Goal: Task Accomplishment & Management: Manage account settings

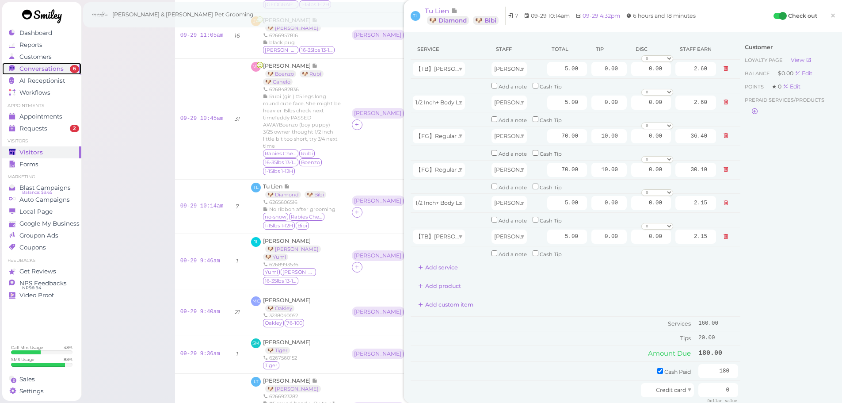
scroll to position [221, 0]
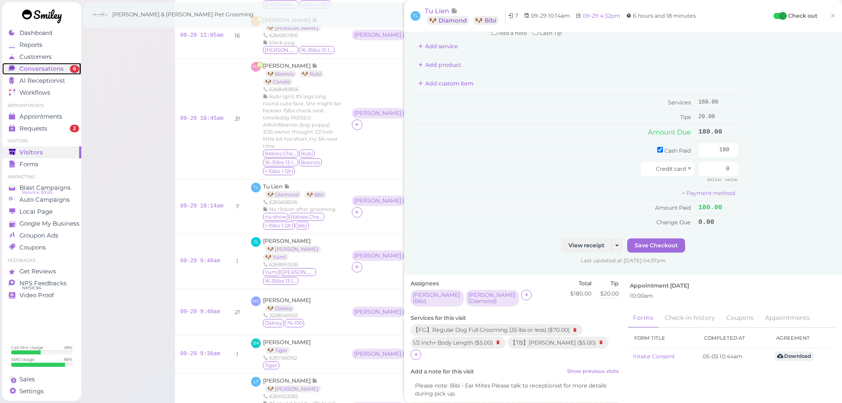
click at [62, 70] on div "Conversations" at bounding box center [41, 69] width 64 height 8
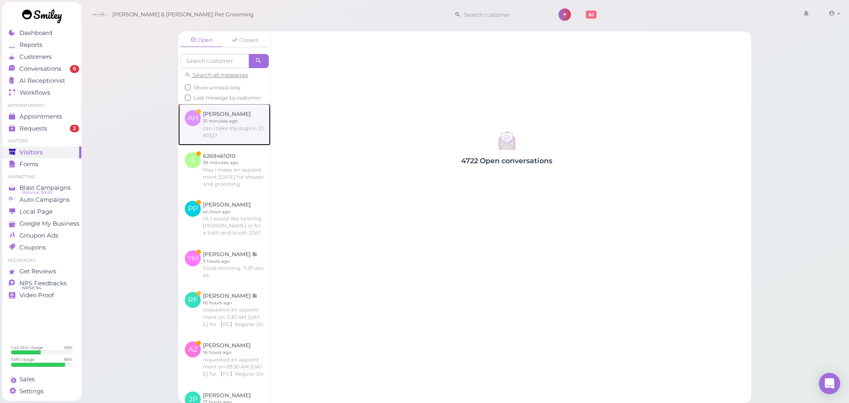
click at [229, 135] on link at bounding box center [224, 124] width 92 height 42
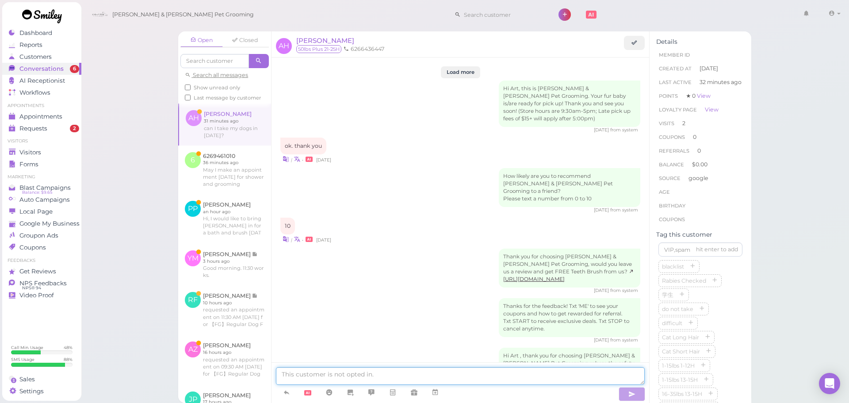
scroll to position [1193, 0]
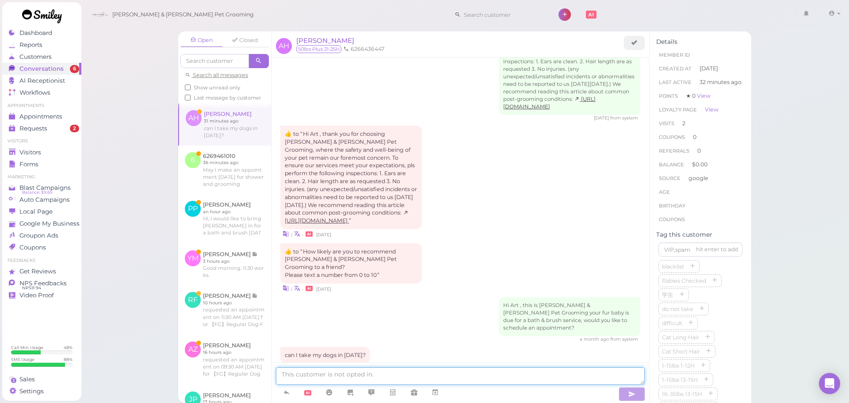
click at [380, 378] on textarea at bounding box center [460, 376] width 369 height 18
type textarea "Hello, we don't have anything available for [DATE] unfortunately"
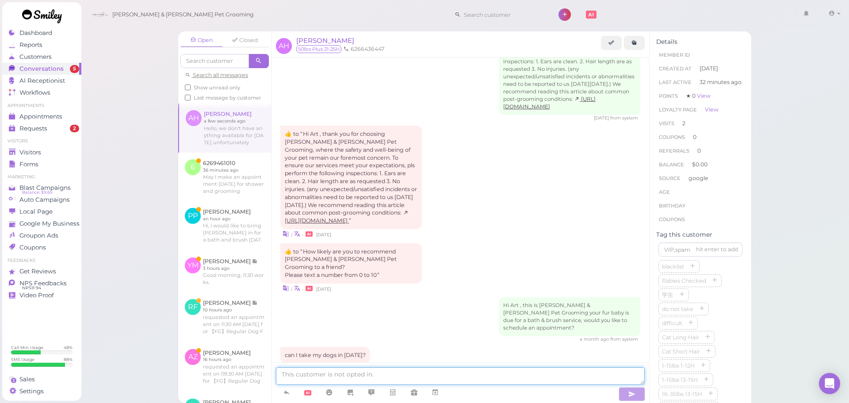
scroll to position [1228, 0]
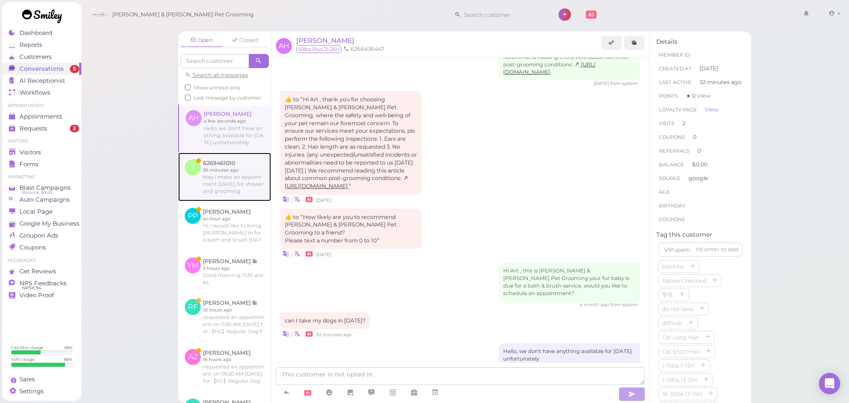
click at [240, 191] on link at bounding box center [224, 176] width 93 height 49
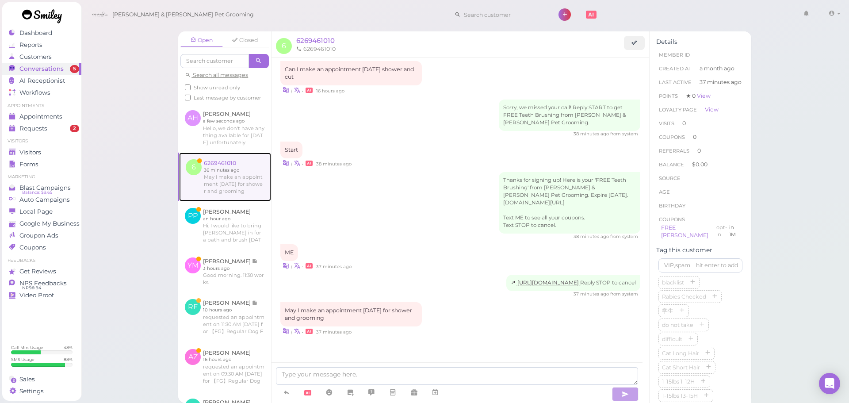
scroll to position [265, 0]
click at [333, 370] on textarea at bounding box center [457, 376] width 362 height 18
click at [410, 377] on textarea at bounding box center [457, 376] width 362 height 18
type textarea "G"
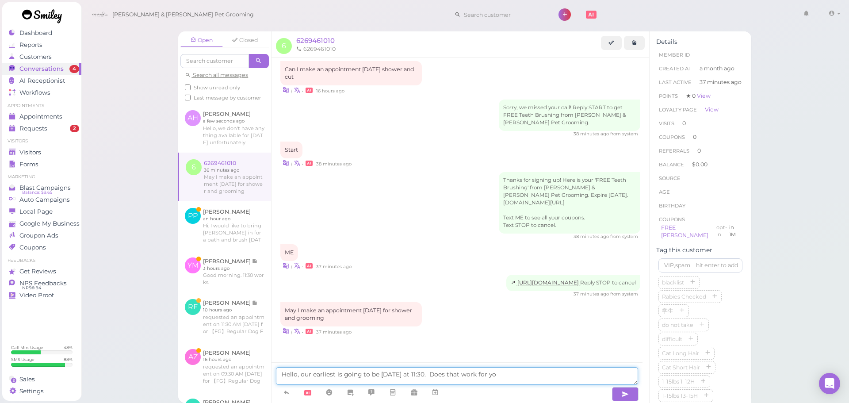
type textarea "Hello, our earliest is going to be [DATE] at 11:30. Does that work for you"
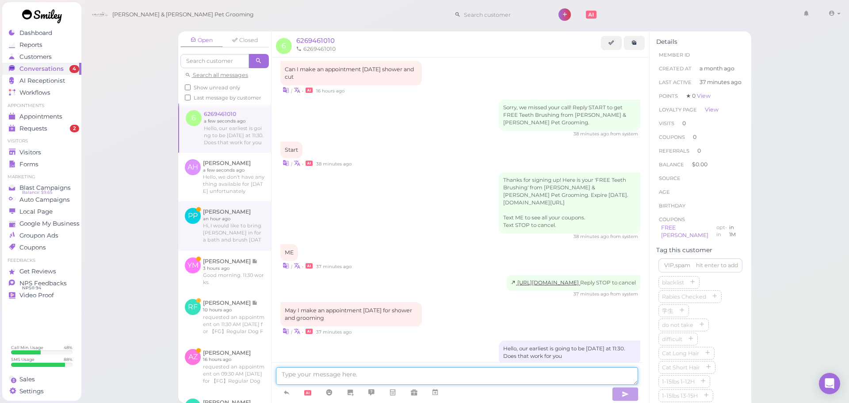
scroll to position [293, 0]
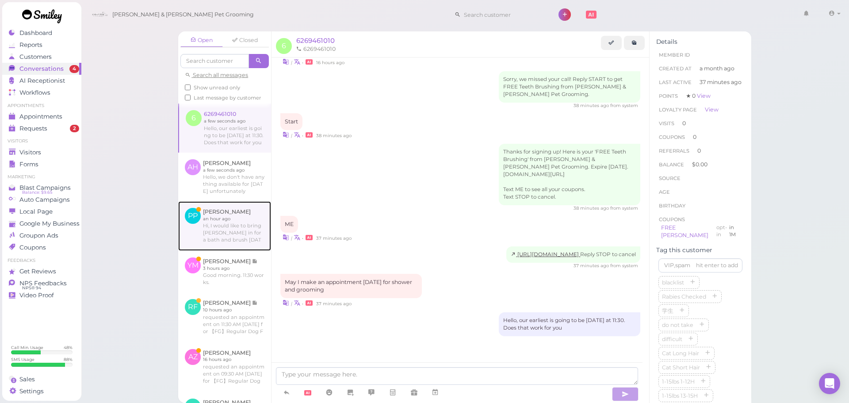
click at [255, 247] on link at bounding box center [224, 225] width 93 height 49
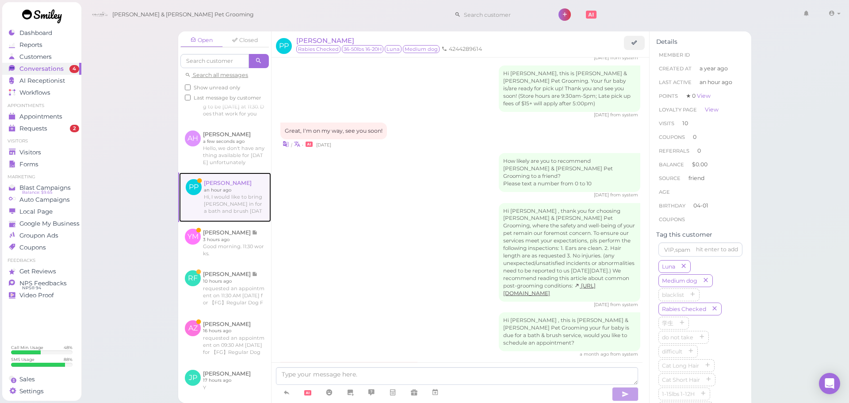
scroll to position [44, 0]
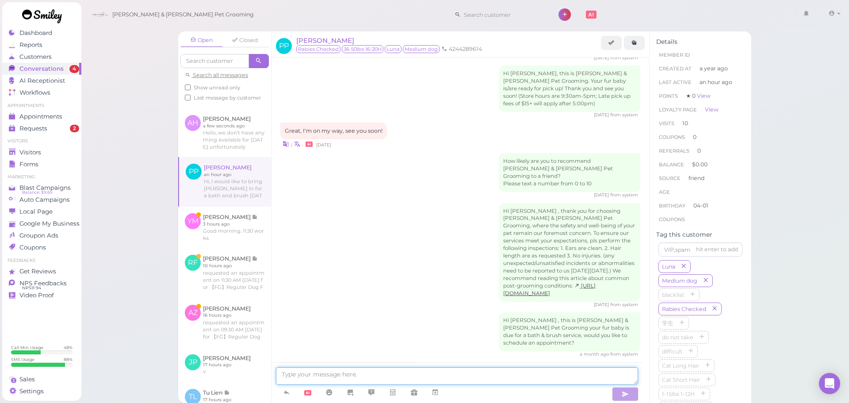
click at [385, 376] on textarea at bounding box center [457, 376] width 362 height 18
click at [436, 392] on icon at bounding box center [434, 392] width 7 height 9
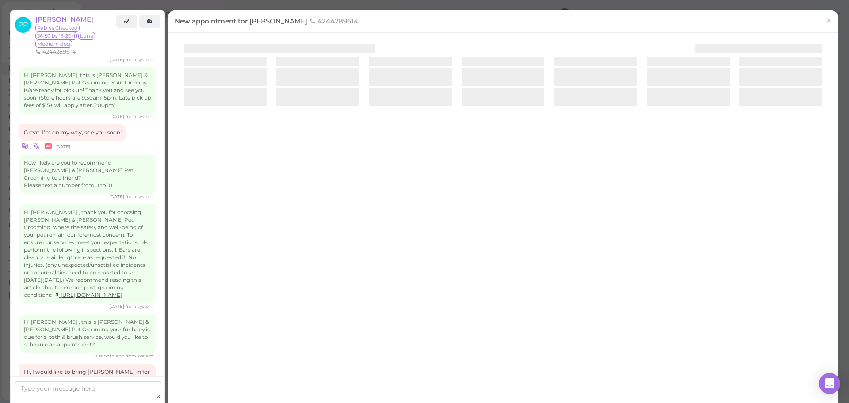
scroll to position [1351, 0]
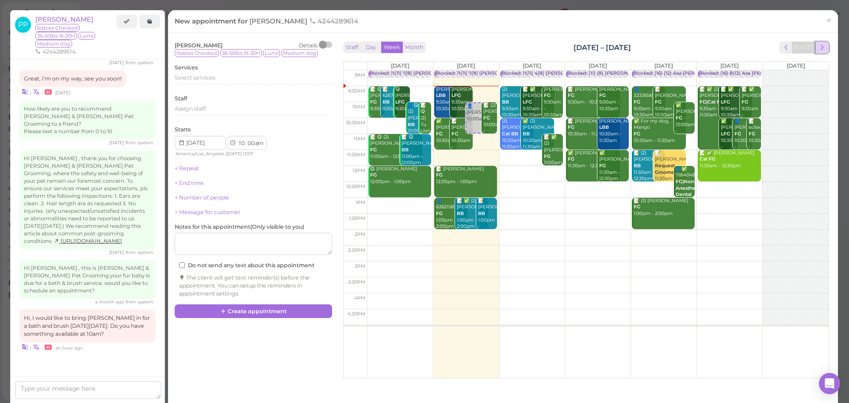
click at [821, 47] on button "next" at bounding box center [822, 48] width 14 height 12
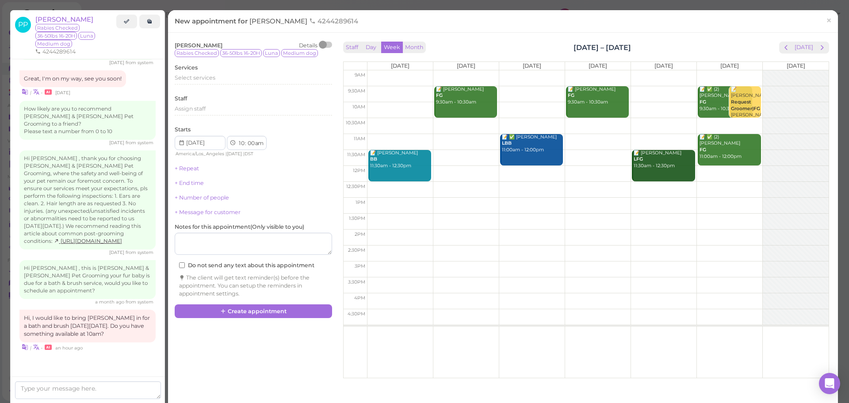
click at [382, 106] on td at bounding box center [597, 110] width 461 height 16
type input "[DATE]"
click at [227, 78] on div "Select services" at bounding box center [253, 78] width 157 height 8
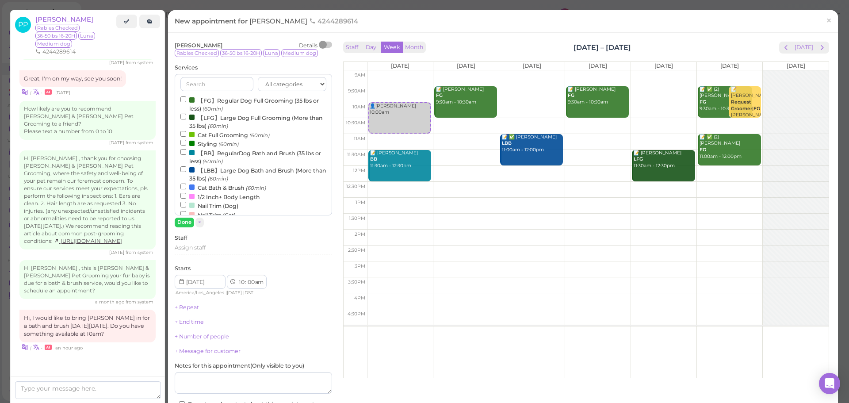
click at [206, 156] on label "【BB】RegularDog Bath and Brush (35 lbs or less) (60min)" at bounding box center [253, 156] width 146 height 17
click at [186, 155] on input "【BB】RegularDog Bath and Brush (35 lbs or less) (60min)" at bounding box center [183, 152] width 6 height 6
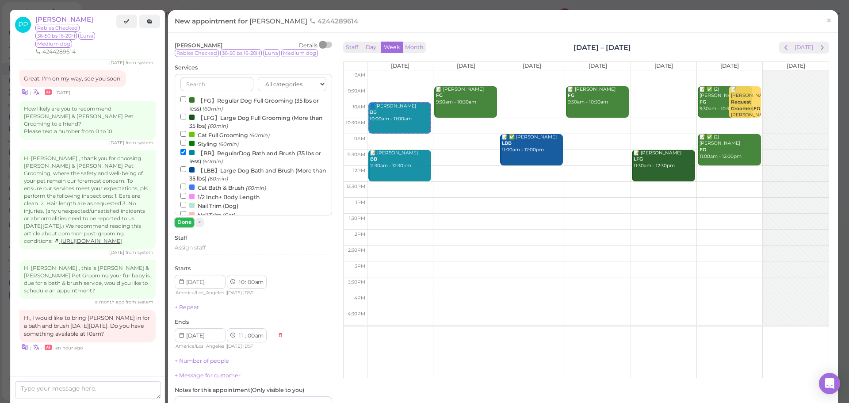
click at [181, 222] on button "Done" at bounding box center [184, 221] width 19 height 9
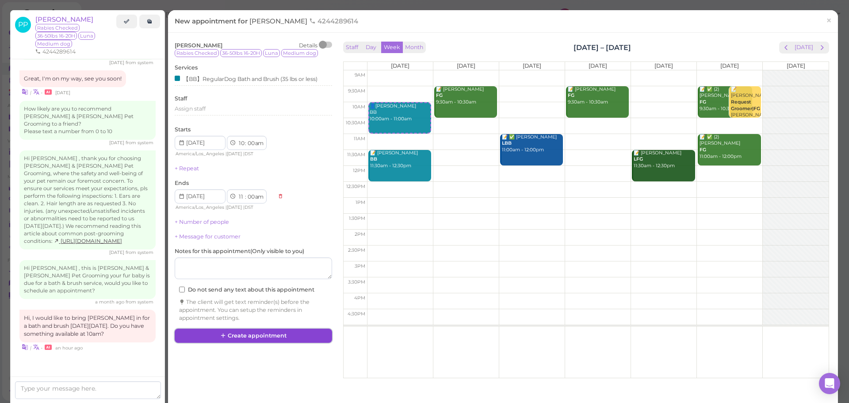
click at [231, 336] on button "Create appointment" at bounding box center [253, 335] width 157 height 14
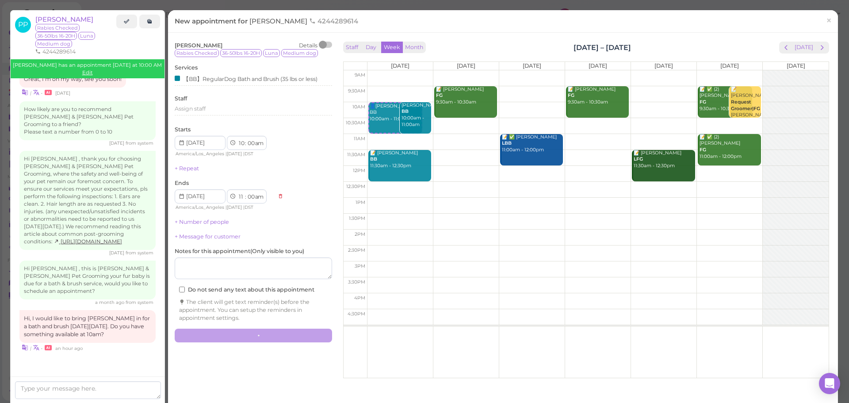
scroll to position [1252, 0]
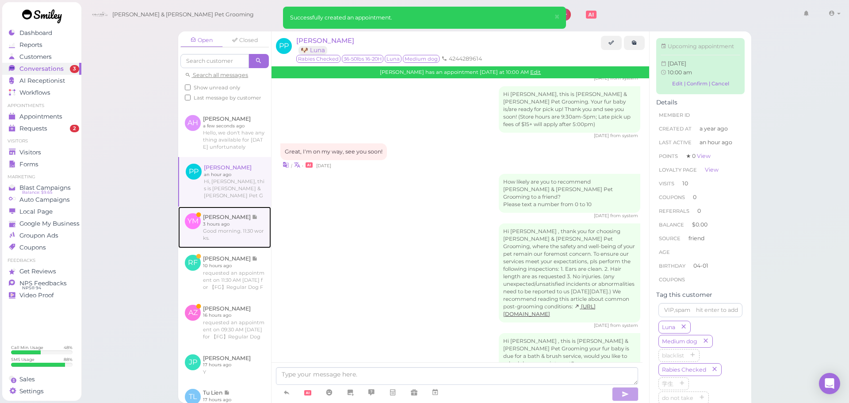
click at [228, 244] on link at bounding box center [224, 227] width 93 height 42
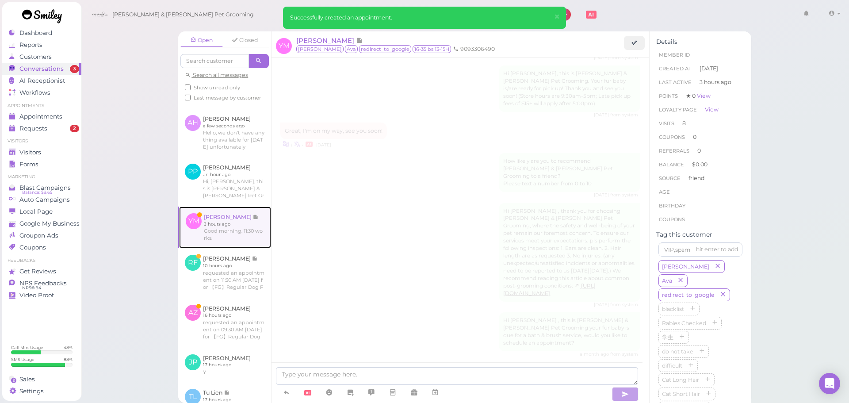
scroll to position [1243, 0]
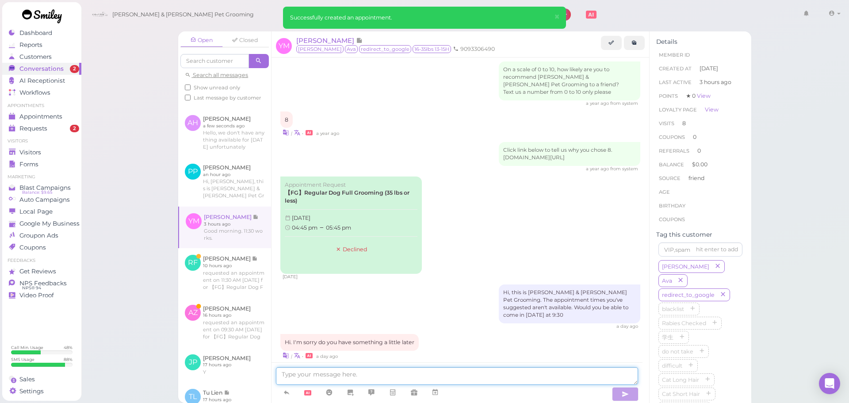
click at [449, 372] on textarea at bounding box center [457, 376] width 362 height 18
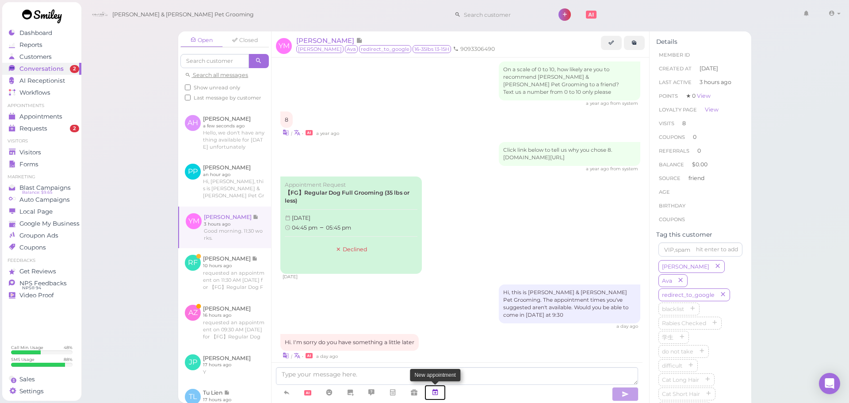
click at [431, 391] on link at bounding box center [434, 392] width 21 height 15
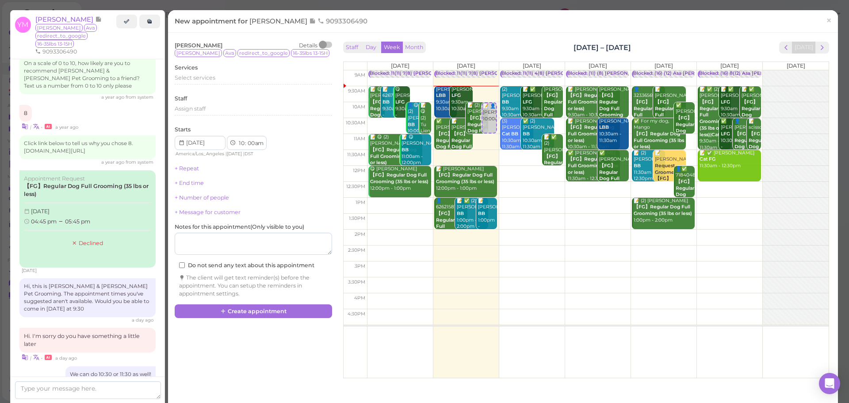
click at [584, 187] on td at bounding box center [597, 190] width 461 height 16
type input "[DATE]"
select select "12"
select select "30"
select select "pm"
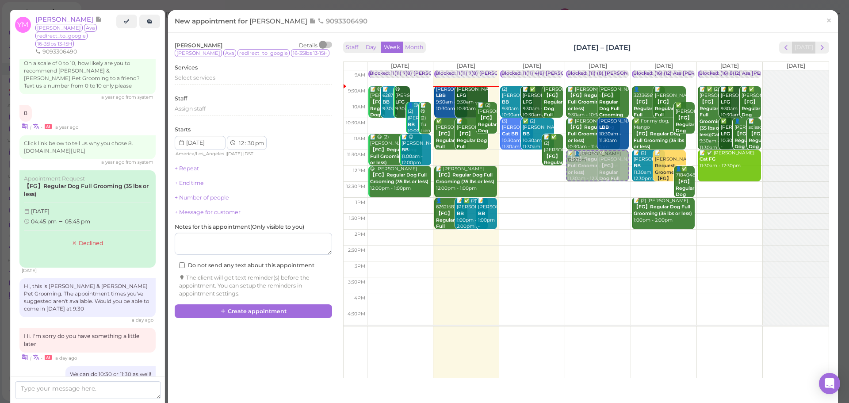
drag, startPoint x: 584, startPoint y: 187, endPoint x: 583, endPoint y: 168, distance: 19.5
click at [583, 70] on div "📝 👤[PERSON_NAME] 12:30pm Blocked: (11) (8) [PERSON_NAME] • Appointment 📝 [PERSO…" at bounding box center [597, 70] width 65 height 0
select select "11"
select select "am"
click at [223, 83] on div "Select services" at bounding box center [253, 79] width 157 height 11
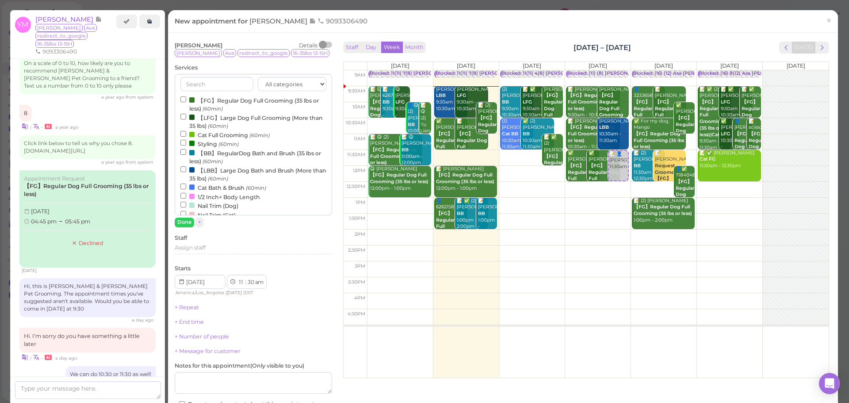
click at [211, 96] on label "【FG】Regular Dog Full Grooming (35 lbs or less) (60min)" at bounding box center [253, 103] width 146 height 17
click at [186, 96] on input "【FG】Regular Dog Full Grooming (35 lbs or less) (60min)" at bounding box center [183, 99] width 6 height 6
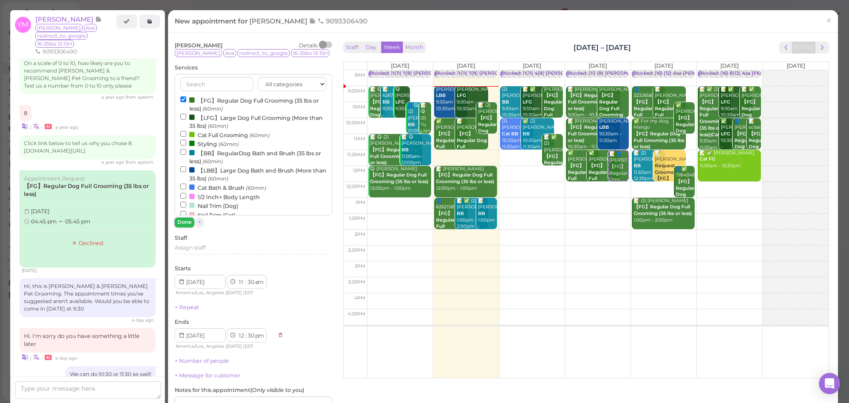
click at [186, 218] on button "Done" at bounding box center [184, 221] width 19 height 9
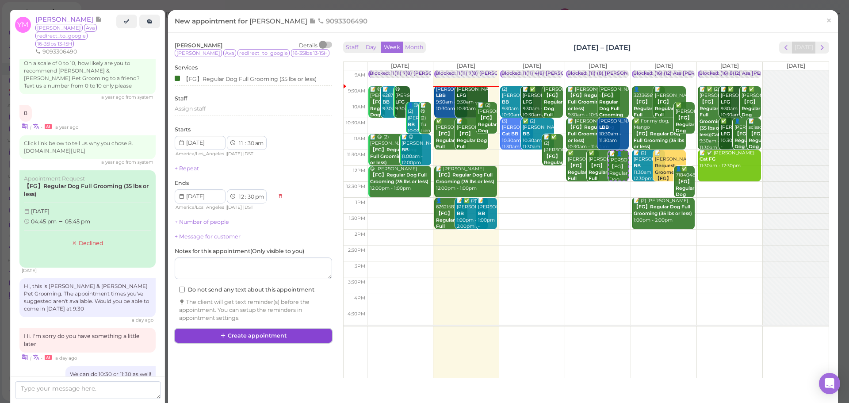
click at [263, 336] on button "Create appointment" at bounding box center [253, 335] width 157 height 14
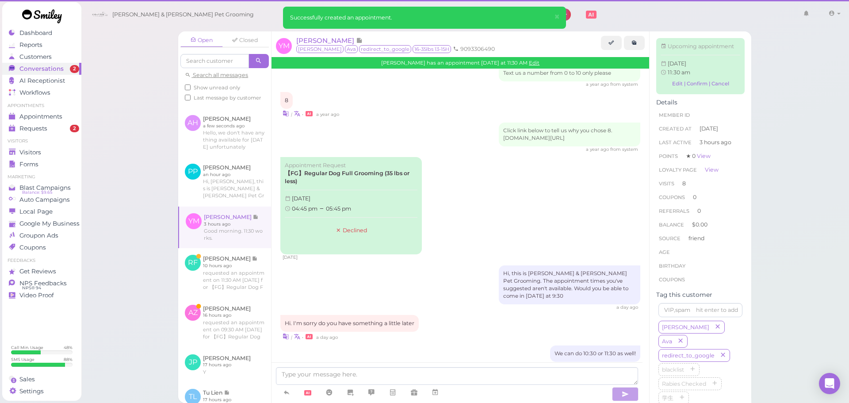
scroll to position [1243, 0]
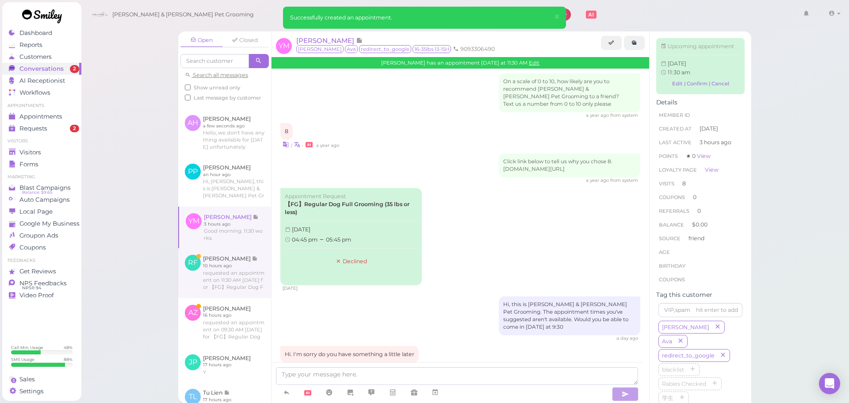
scroll to position [1330, 0]
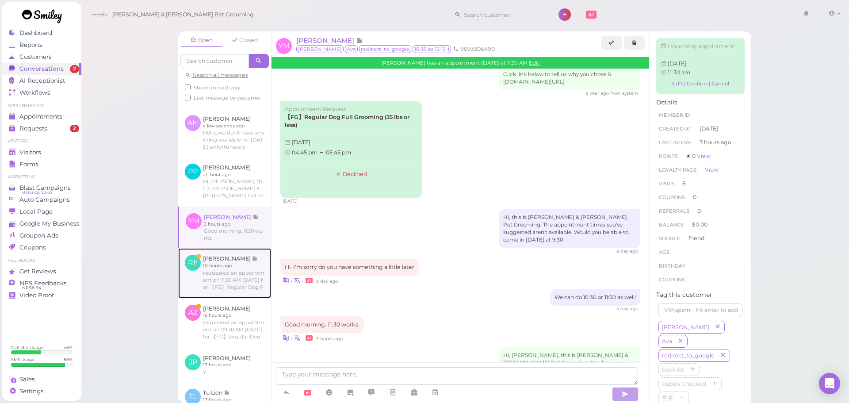
click at [227, 262] on link at bounding box center [224, 272] width 93 height 49
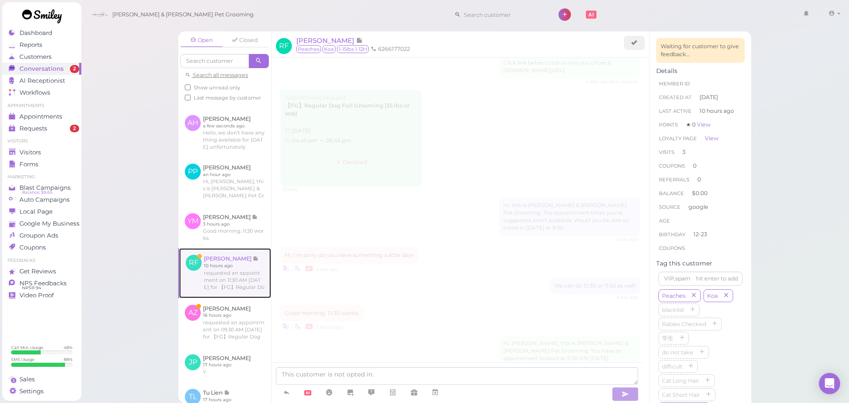
scroll to position [1504, 0]
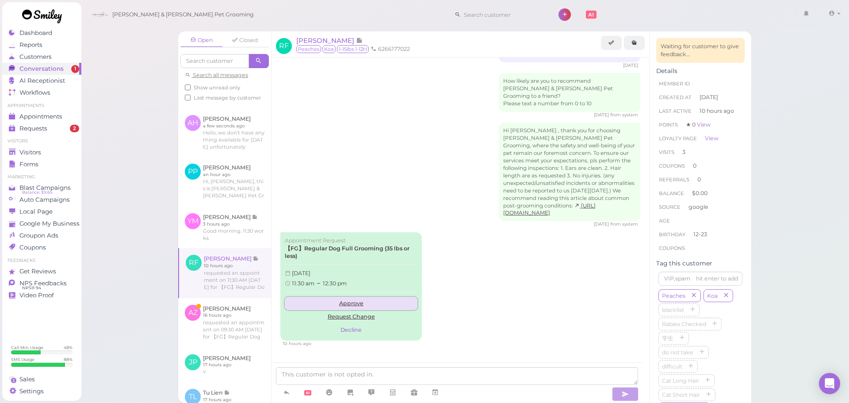
click at [351, 300] on link "Approve" at bounding box center [351, 303] width 133 height 13
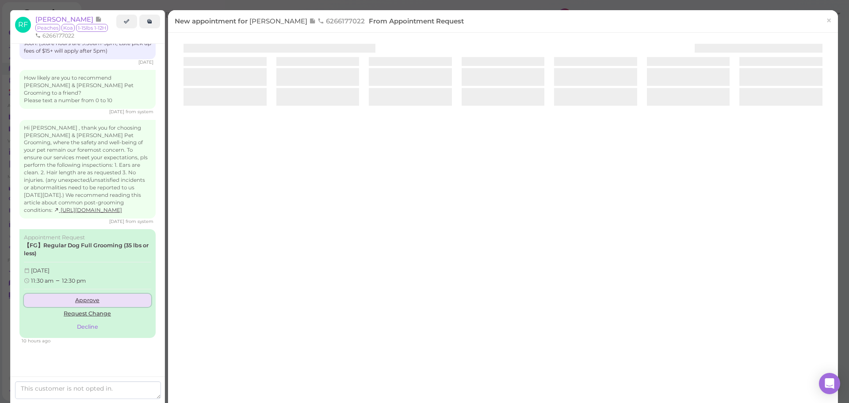
scroll to position [1571, 0]
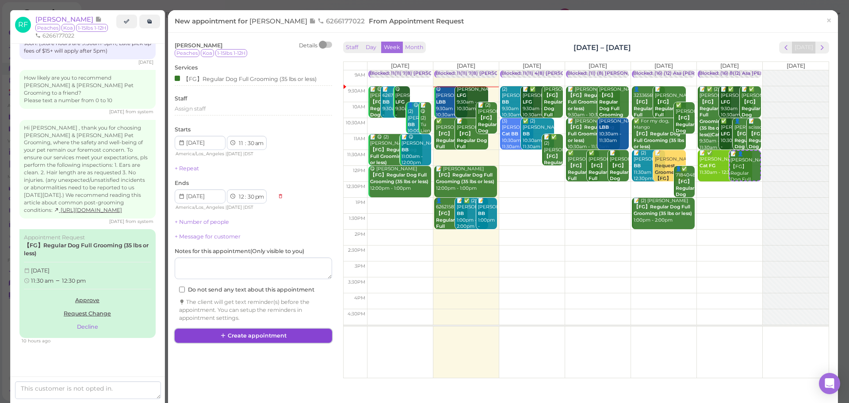
click at [276, 331] on button "Create appointment" at bounding box center [253, 335] width 157 height 14
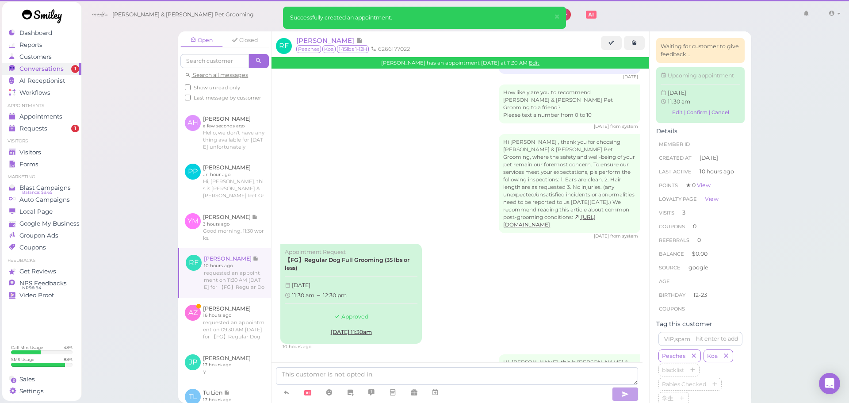
scroll to position [1594, 0]
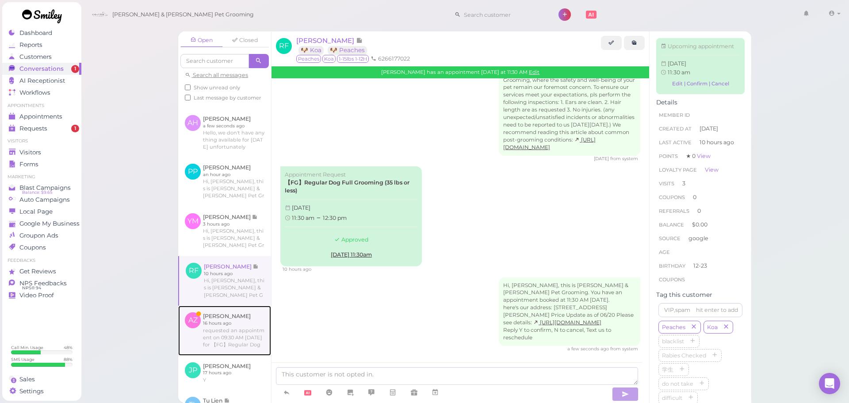
click at [225, 331] on link at bounding box center [224, 329] width 93 height 49
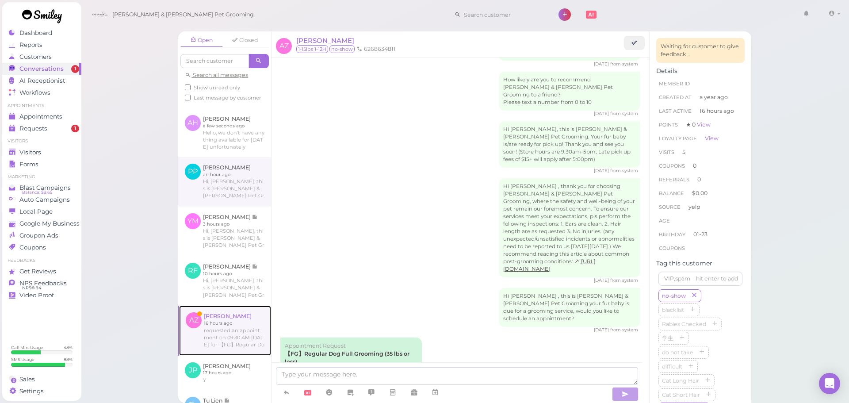
scroll to position [88, 0]
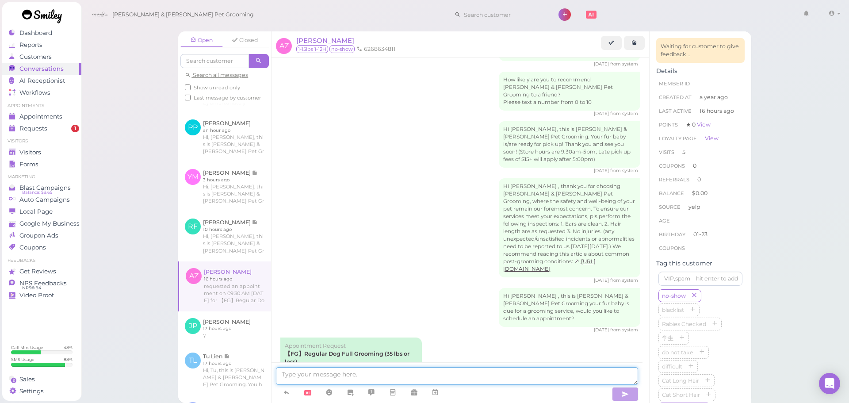
click at [349, 369] on textarea at bounding box center [457, 376] width 362 height 18
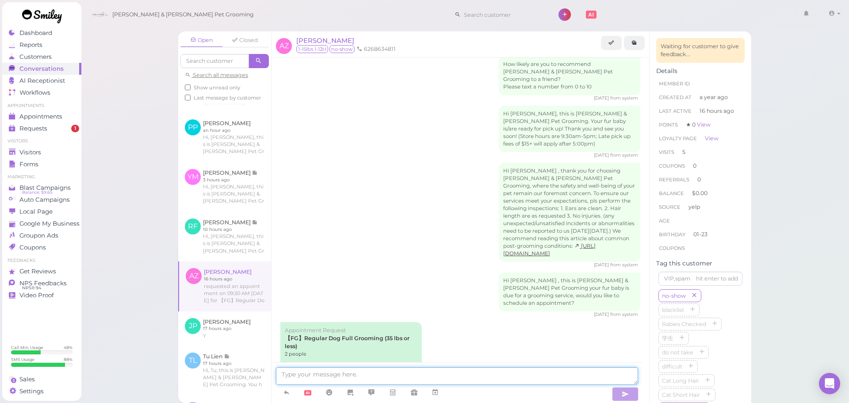
scroll to position [1496, 0]
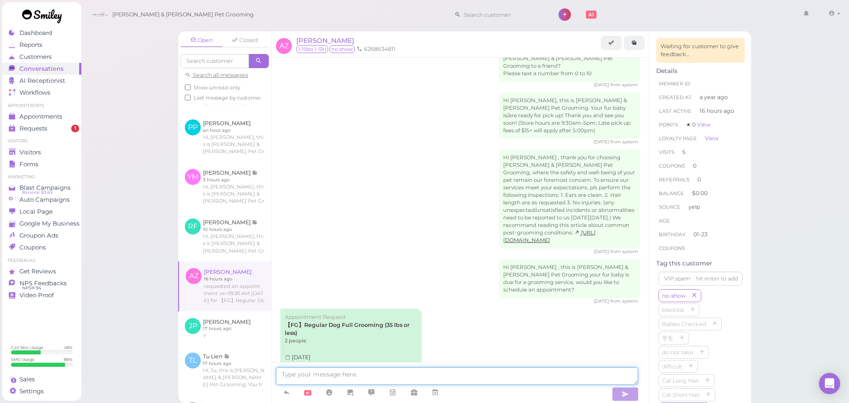
click at [393, 377] on textarea at bounding box center [457, 376] width 362 height 18
click at [303, 39] on span "[PERSON_NAME]" at bounding box center [325, 40] width 58 height 8
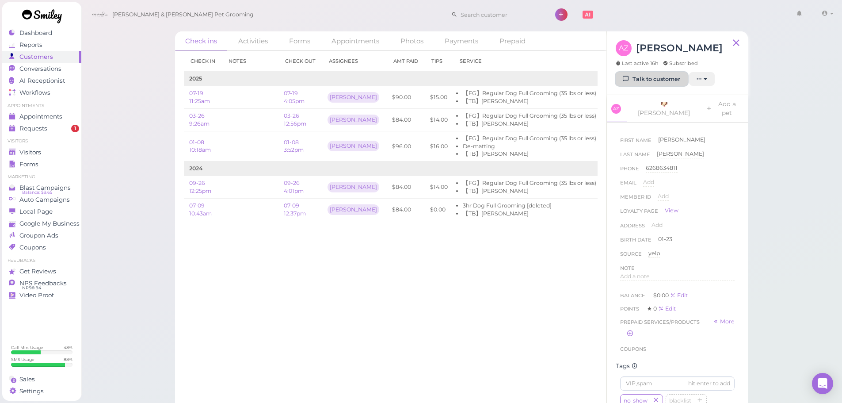
click at [627, 76] on icon at bounding box center [626, 79] width 6 height 7
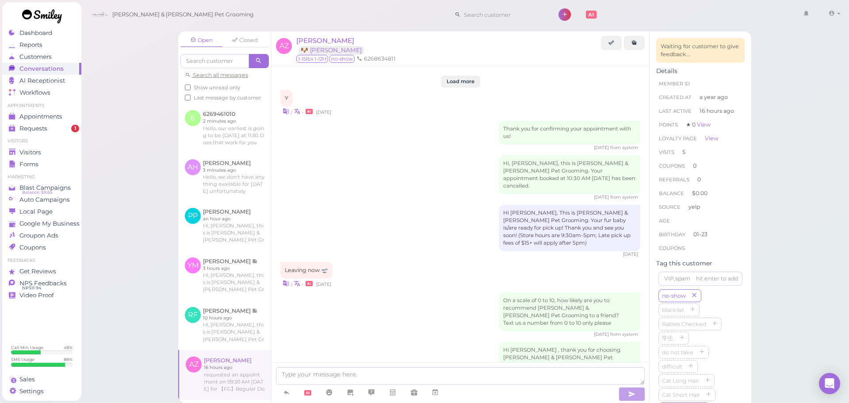
scroll to position [1467, 0]
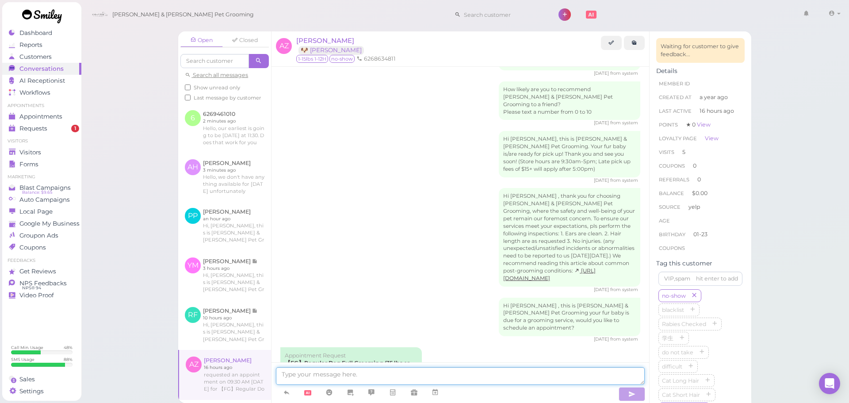
click at [464, 377] on textarea at bounding box center [460, 376] width 369 height 18
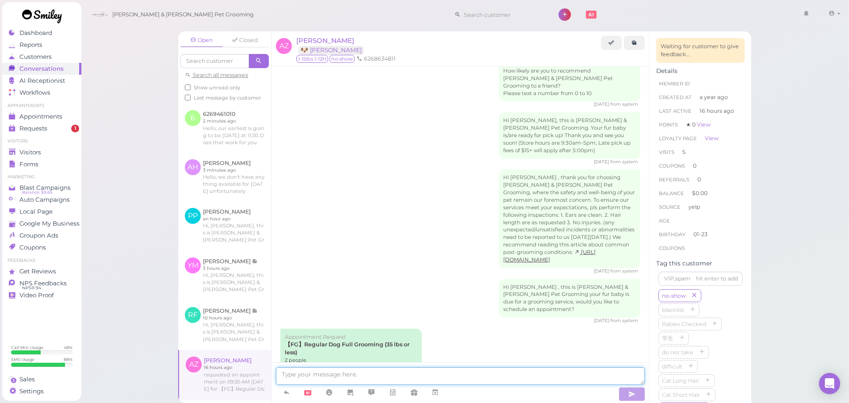
scroll to position [1496, 0]
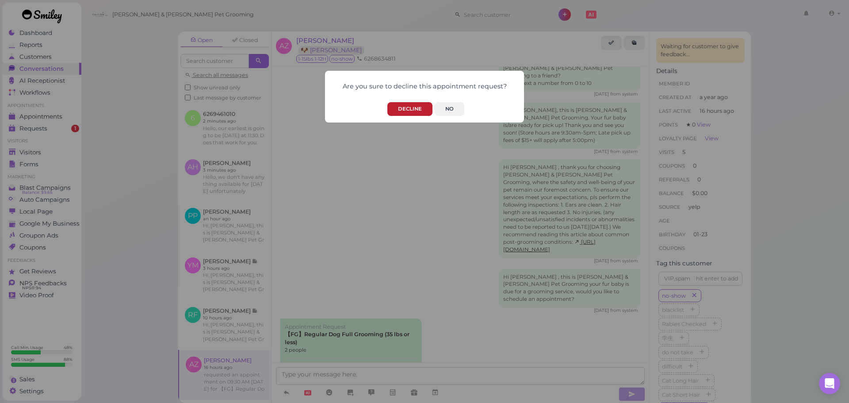
click at [411, 113] on button "Decline" at bounding box center [409, 109] width 45 height 14
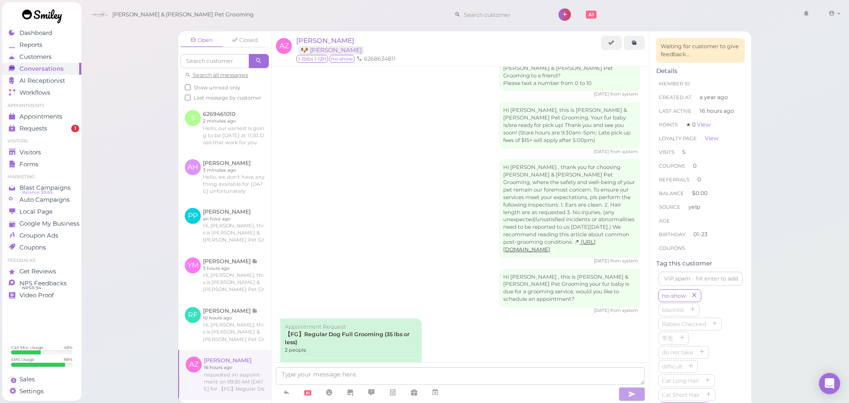
scroll to position [1473, 0]
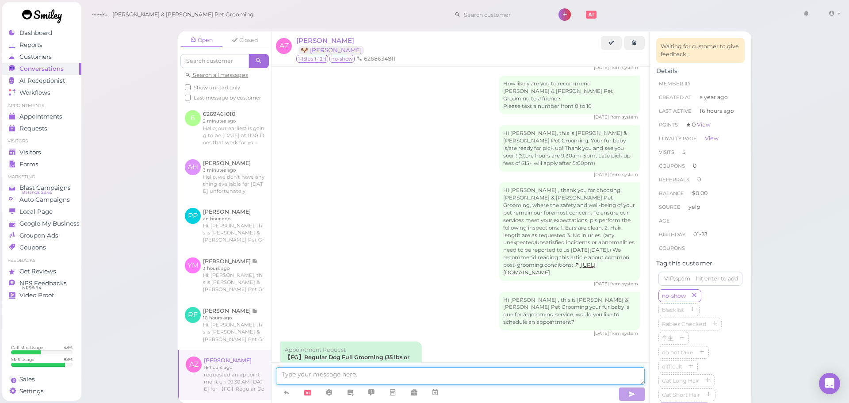
click at [410, 375] on textarea at bounding box center [460, 376] width 369 height 18
type textarea "We don't have time [DATE] for two dogs. Would you like to come in [DATE] ?"
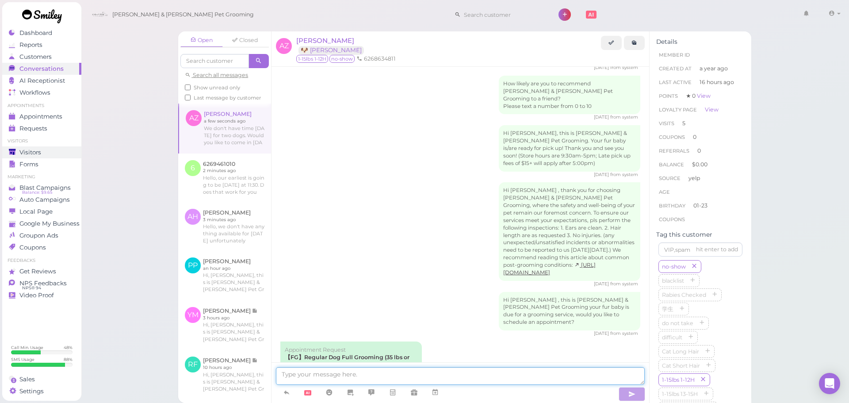
scroll to position [1508, 0]
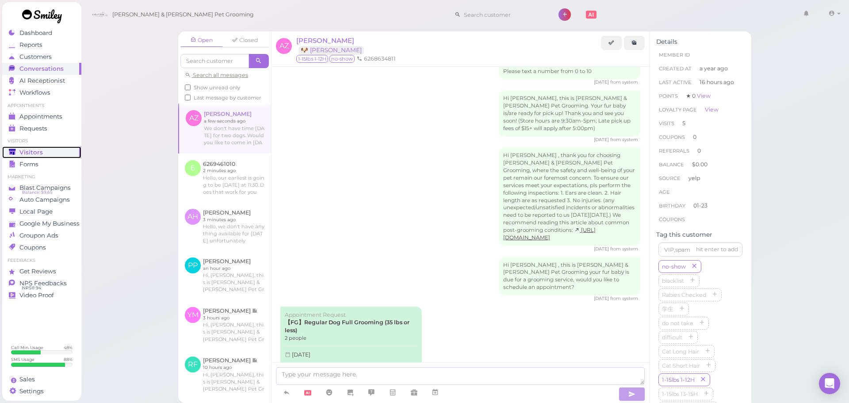
click at [50, 149] on div "Visitors" at bounding box center [41, 152] width 64 height 8
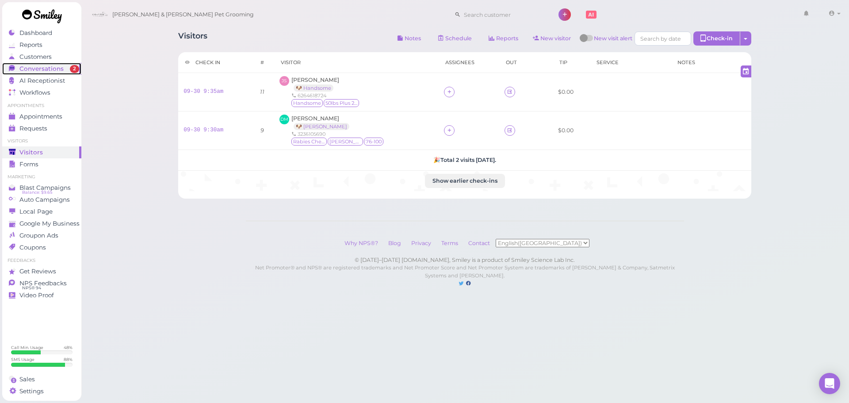
click at [37, 68] on span "Conversations" at bounding box center [41, 69] width 44 height 8
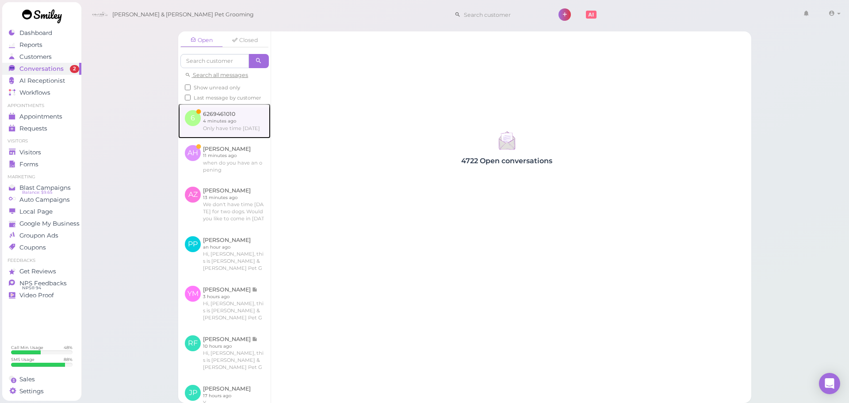
click at [200, 123] on link at bounding box center [224, 120] width 92 height 34
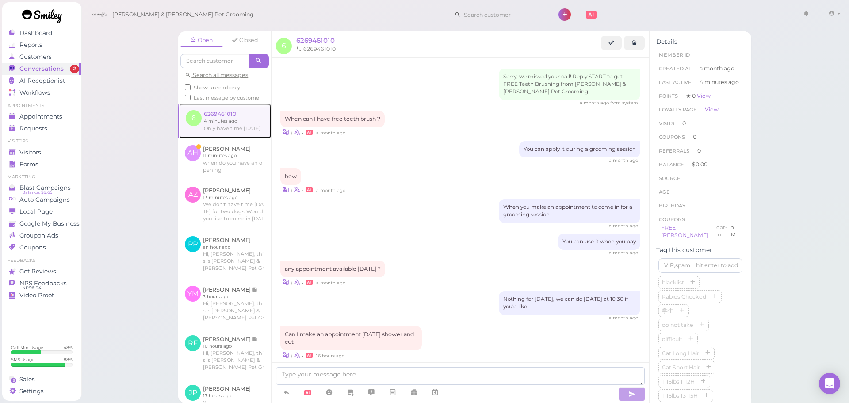
scroll to position [330, 0]
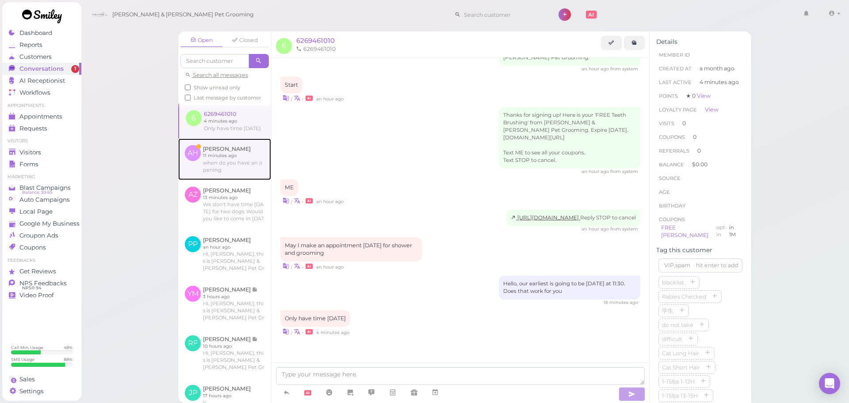
click at [200, 180] on link at bounding box center [224, 159] width 93 height 42
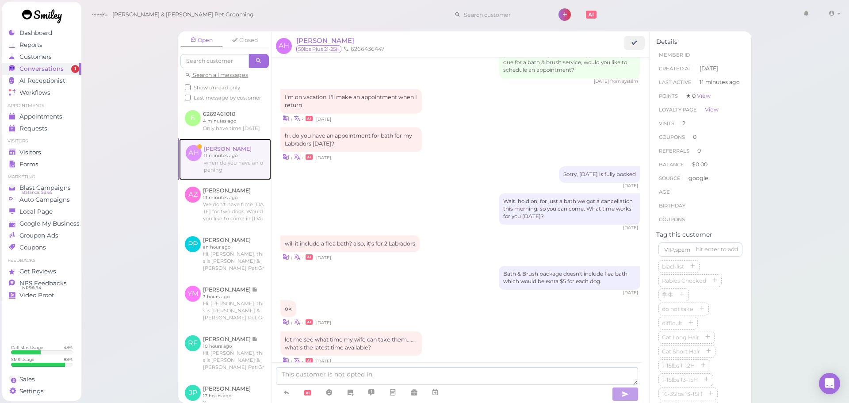
scroll to position [1178, 0]
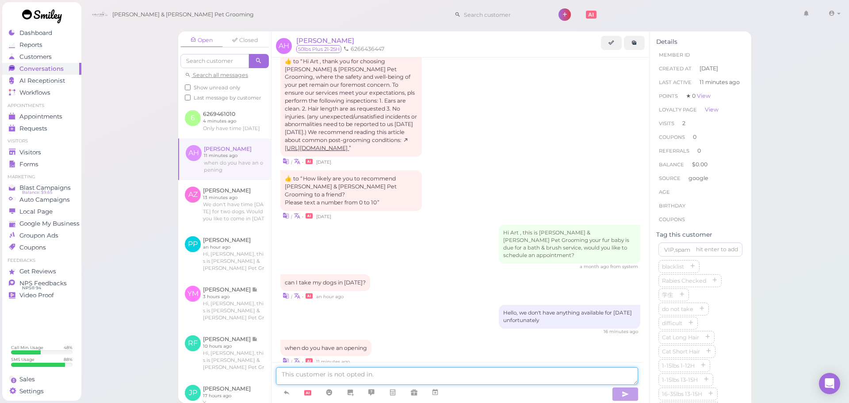
click at [364, 368] on textarea at bounding box center [457, 376] width 362 height 18
click at [307, 37] on span "[PERSON_NAME]" at bounding box center [325, 40] width 58 height 8
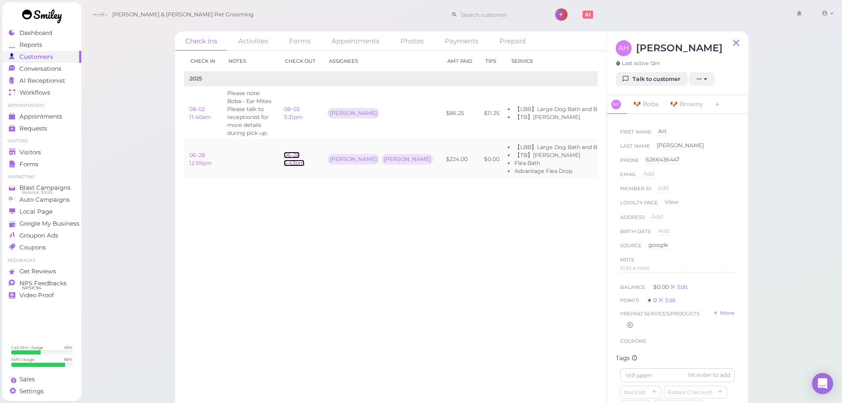
click at [294, 154] on link "06-28 4:43pm" at bounding box center [294, 159] width 21 height 15
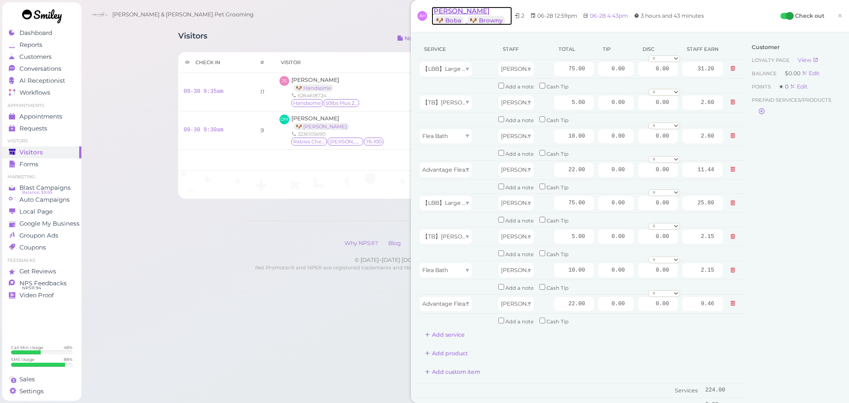
click at [467, 14] on span "[PERSON_NAME]" at bounding box center [460, 11] width 58 height 8
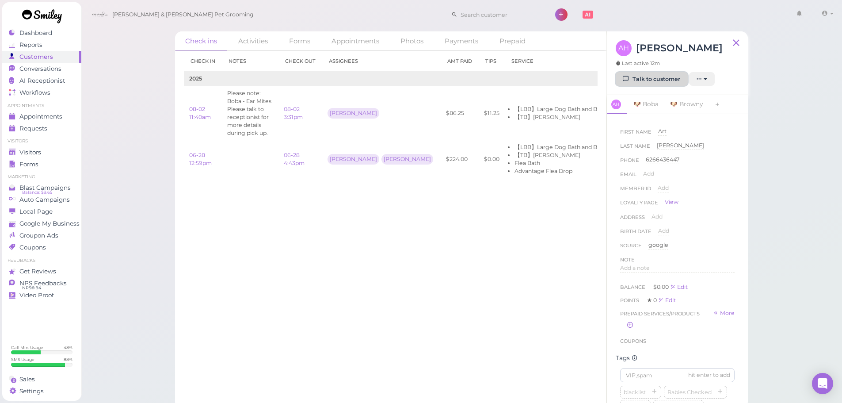
click at [685, 81] on link "Talk to customer" at bounding box center [652, 79] width 72 height 14
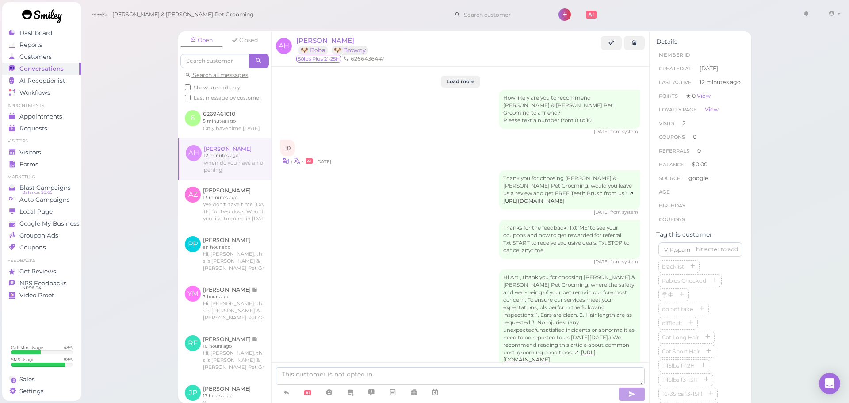
scroll to position [1178, 0]
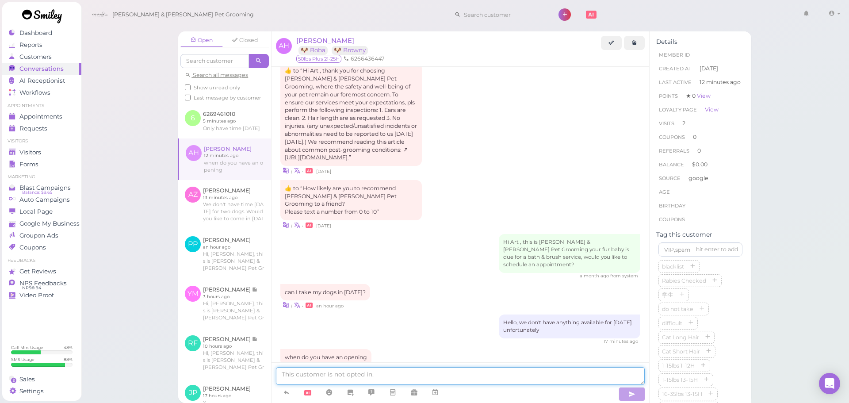
click at [290, 369] on textarea at bounding box center [460, 376] width 369 height 18
type textarea "This is for two large dogs right?"
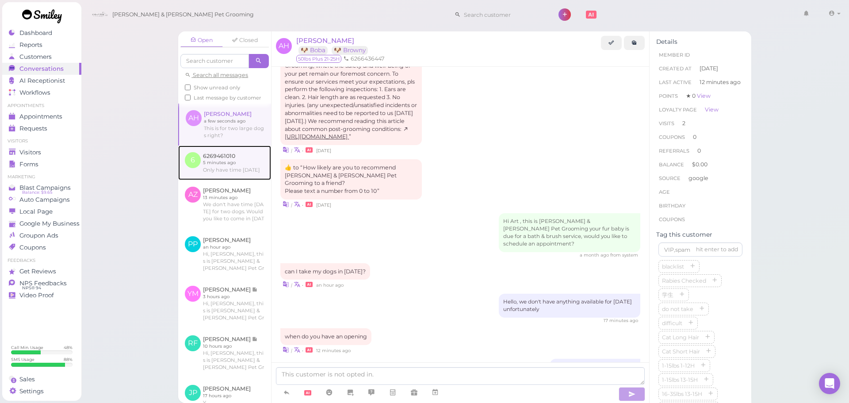
click at [257, 180] on link at bounding box center [224, 162] width 93 height 34
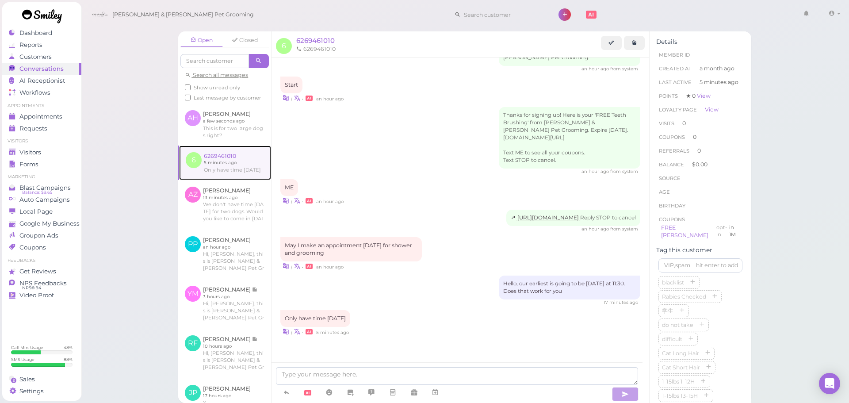
scroll to position [330, 0]
click at [399, 375] on textarea at bounding box center [457, 376] width 362 height 18
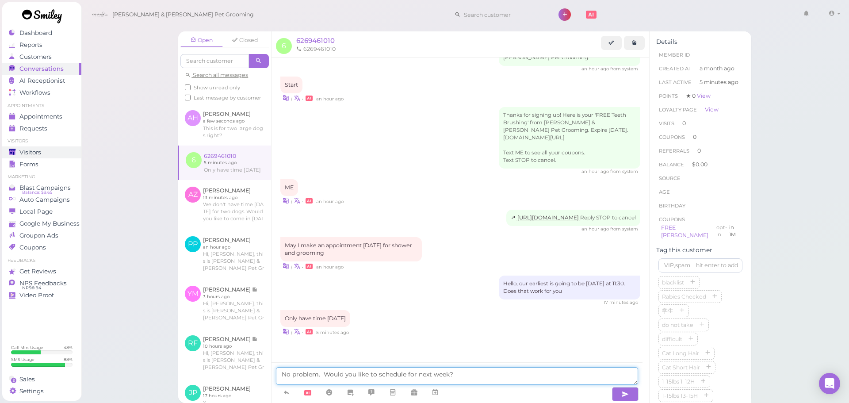
type textarea "No problem. Would you like to schedule for next week?"
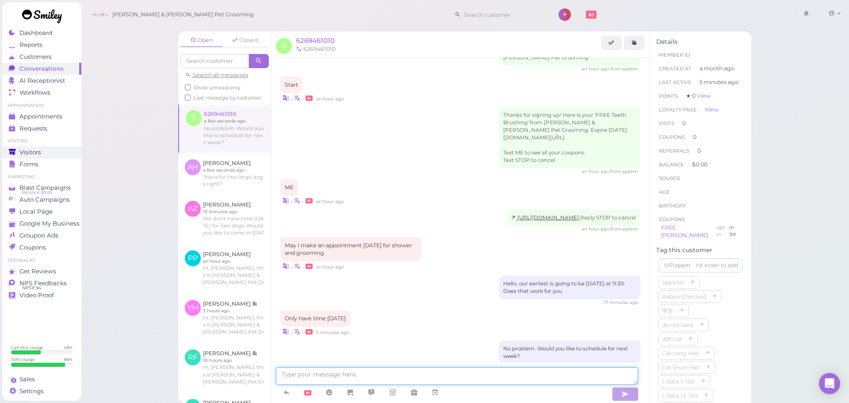
scroll to position [358, 0]
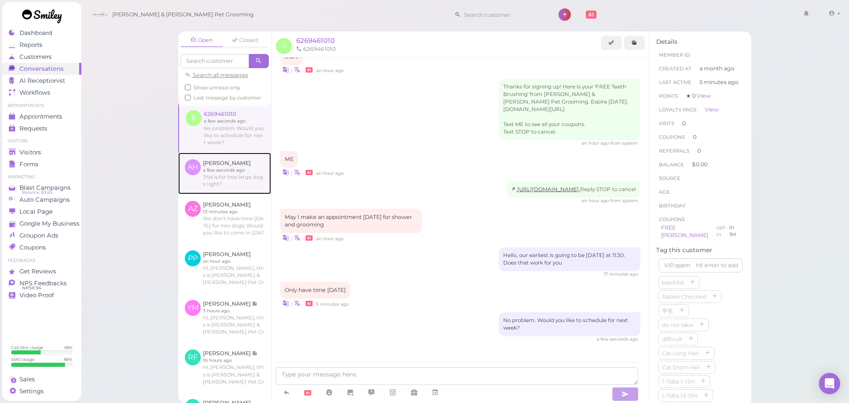
click at [205, 173] on link at bounding box center [224, 173] width 93 height 42
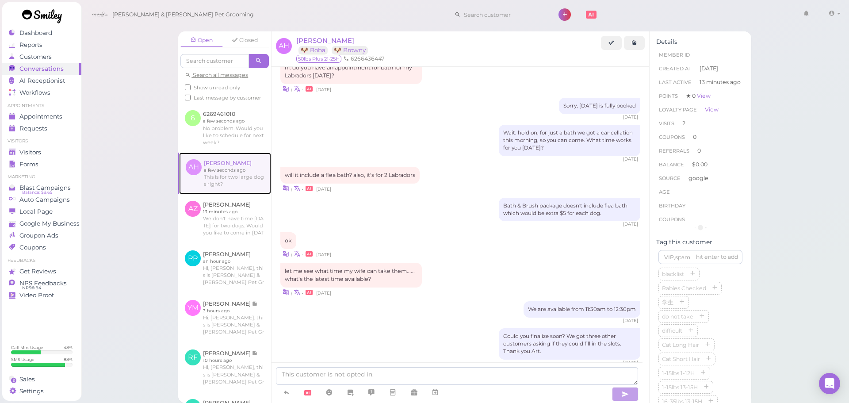
scroll to position [1163, 0]
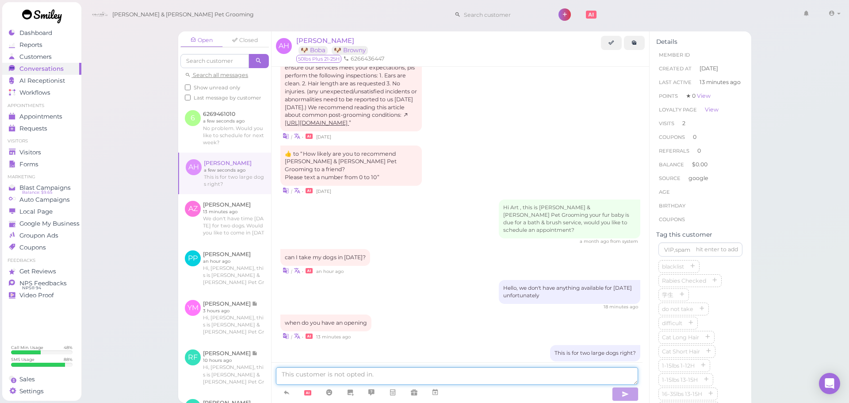
click at [553, 379] on textarea at bounding box center [457, 376] width 362 height 18
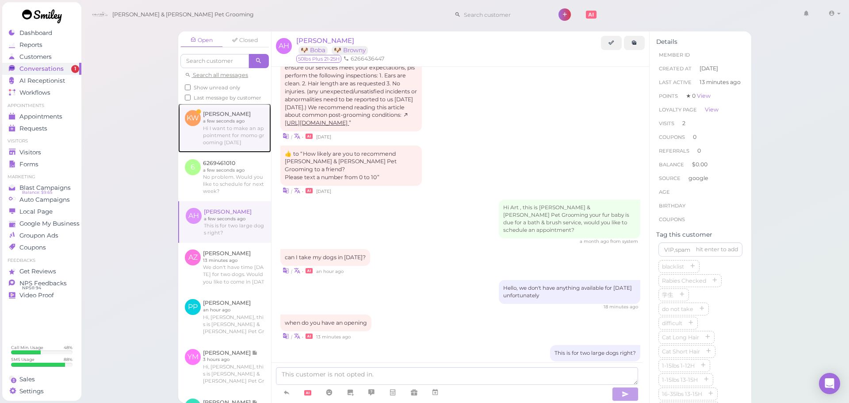
drag, startPoint x: 222, startPoint y: 126, endPoint x: 228, endPoint y: 130, distance: 7.5
click at [222, 126] on link at bounding box center [224, 127] width 93 height 49
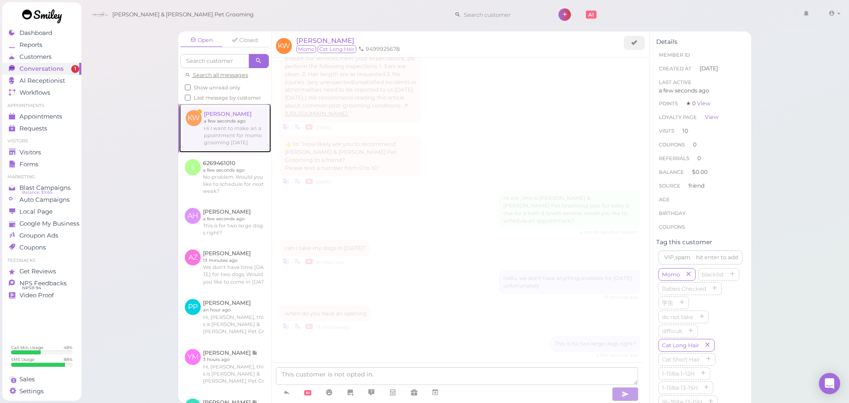
scroll to position [1211, 0]
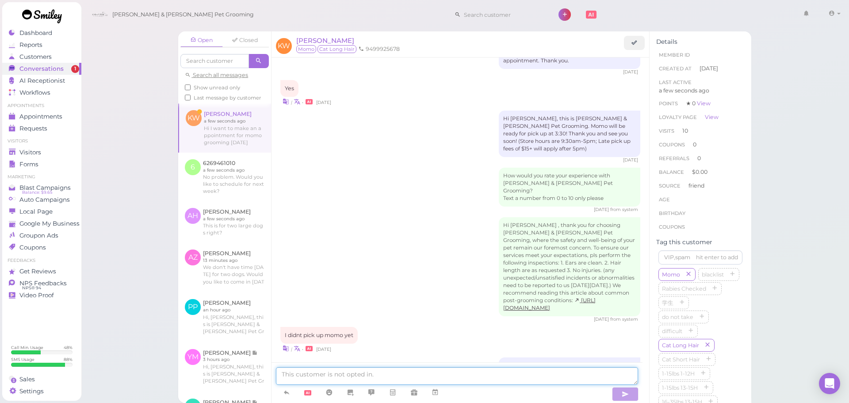
click at [366, 382] on textarea at bounding box center [457, 376] width 362 height 18
type textarea "Hello, we don't have anything available for [DATE]"
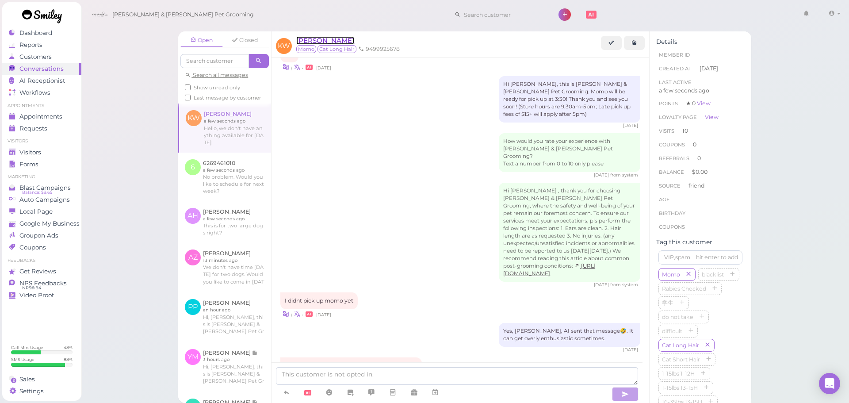
click at [322, 38] on span "[PERSON_NAME]" at bounding box center [325, 40] width 58 height 8
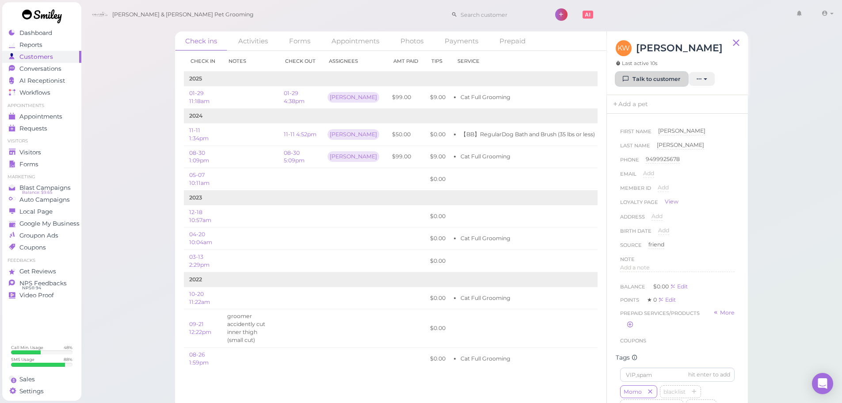
click at [645, 82] on link "Talk to customer" at bounding box center [652, 79] width 72 height 14
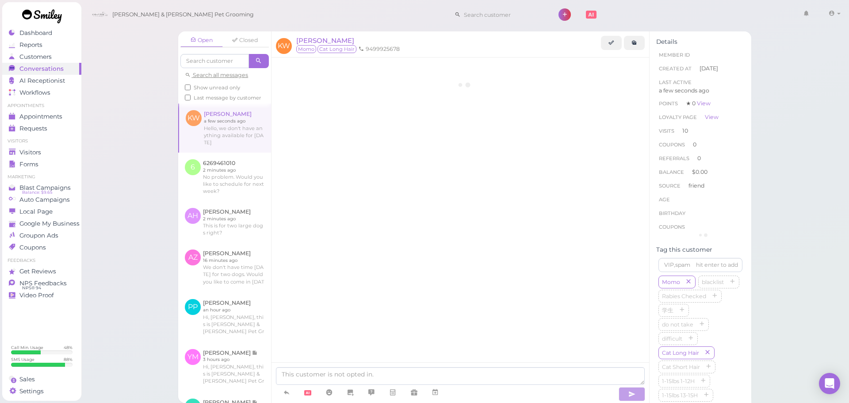
scroll to position [1196, 0]
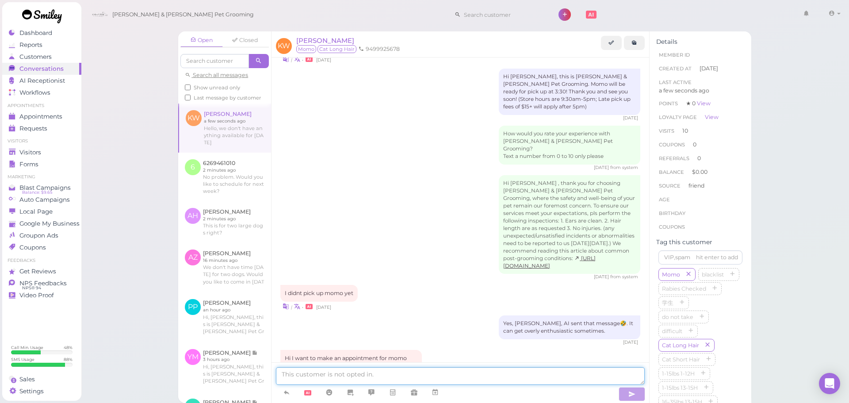
click at [385, 370] on textarea at bounding box center [460, 376] width 369 height 18
type textarea "This is for a cat haircut right?"
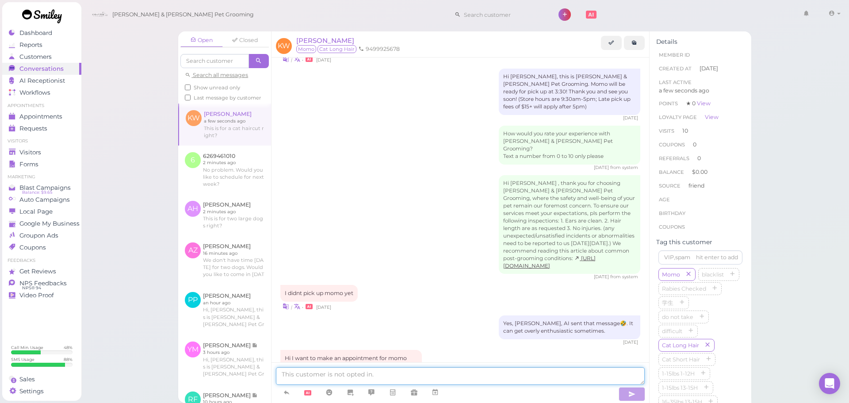
scroll to position [1217, 0]
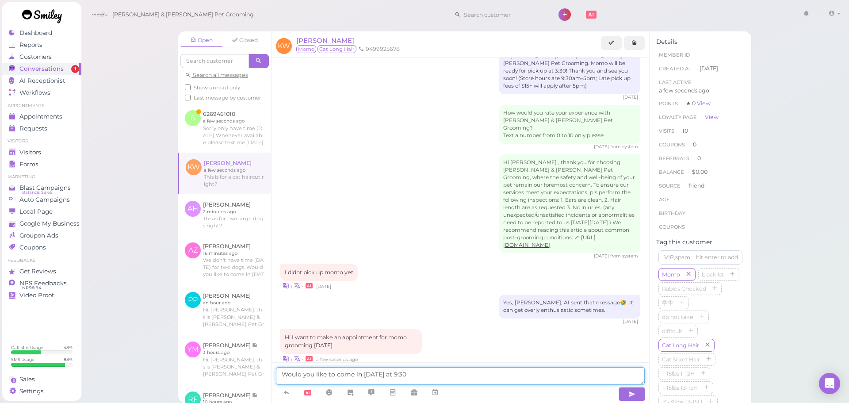
type textarea "Would you like to come in [DATE] at 9:30"
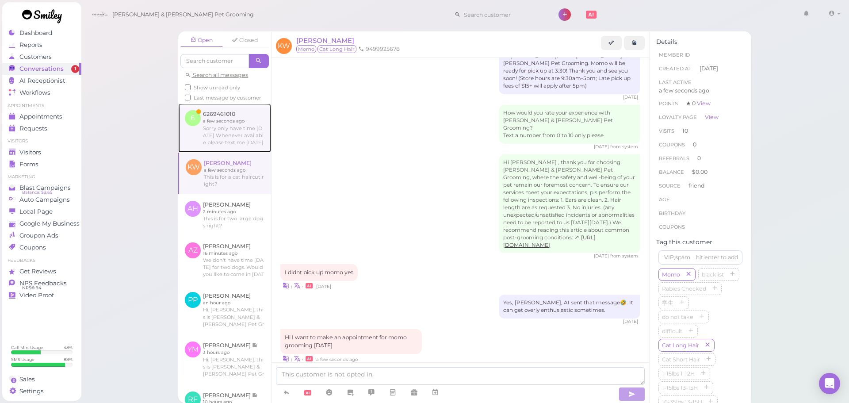
click at [228, 141] on link at bounding box center [224, 127] width 93 height 49
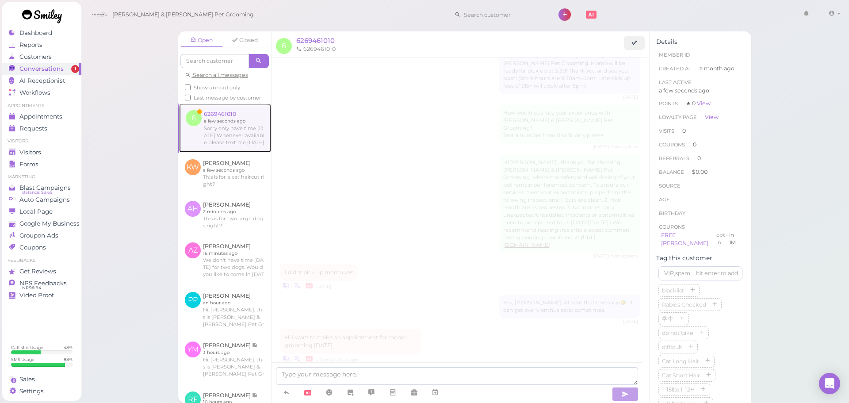
scroll to position [403, 0]
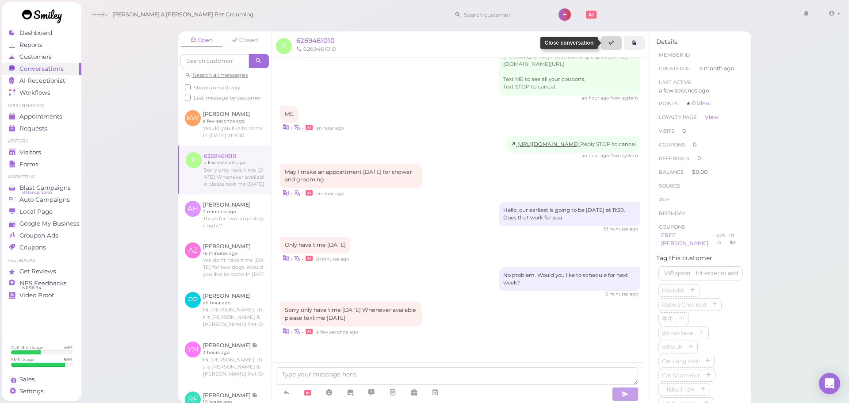
click at [615, 42] on link at bounding box center [611, 43] width 21 height 14
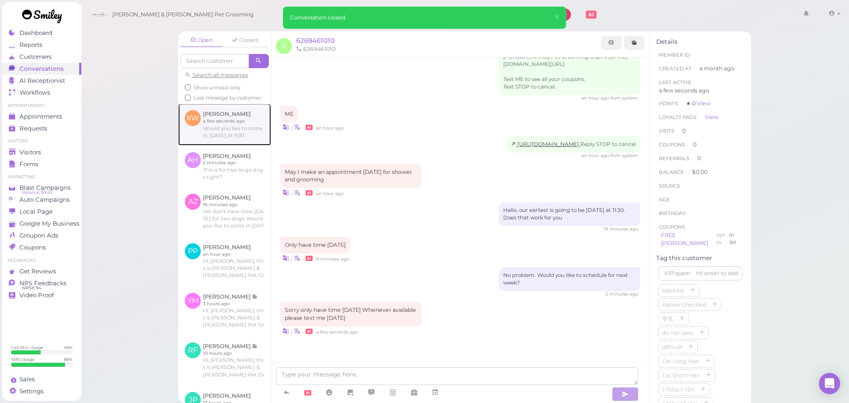
click at [200, 145] on link at bounding box center [224, 124] width 93 height 42
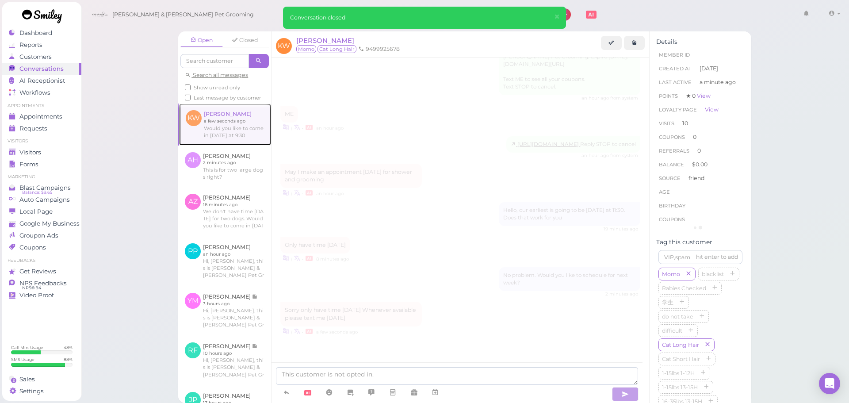
scroll to position [1099, 0]
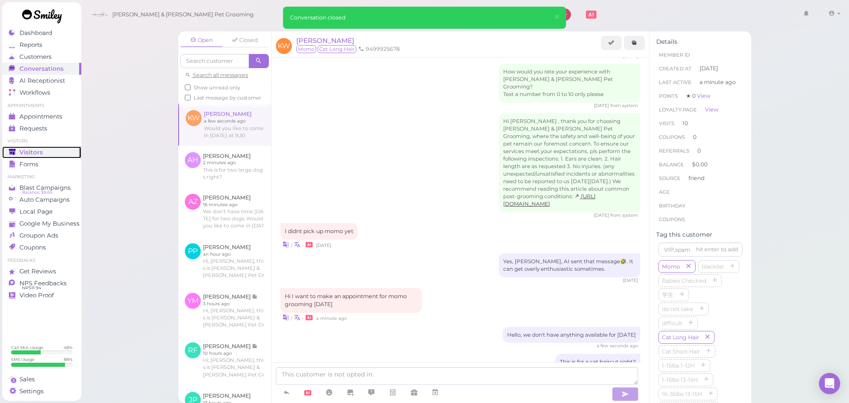
click at [31, 149] on span "Visitors" at bounding box center [30, 152] width 23 height 8
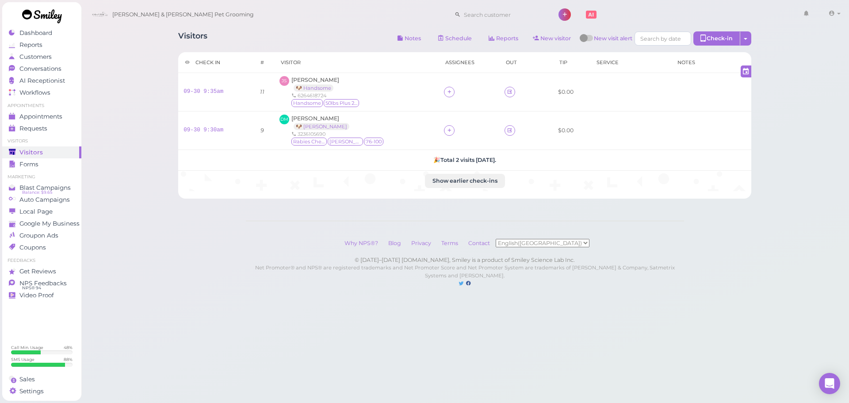
click at [765, 288] on div "Visitors Notes Schedule Reports New visitor New visit alert Check-in Customer c…" at bounding box center [465, 152] width 768 height 305
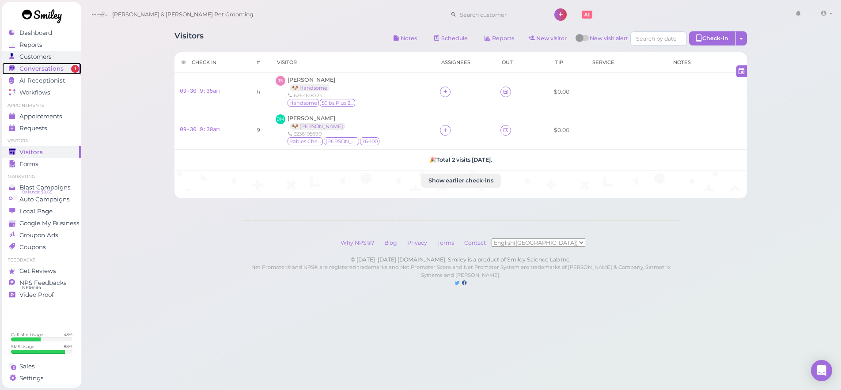
drag, startPoint x: 42, startPoint y: 65, endPoint x: 74, endPoint y: 59, distance: 32.0
click at [43, 65] on span "Conversations" at bounding box center [41, 69] width 44 height 8
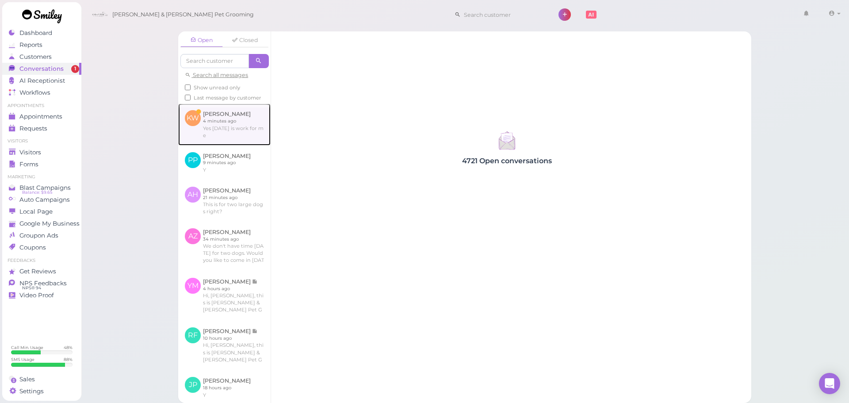
click at [202, 122] on link at bounding box center [224, 124] width 92 height 42
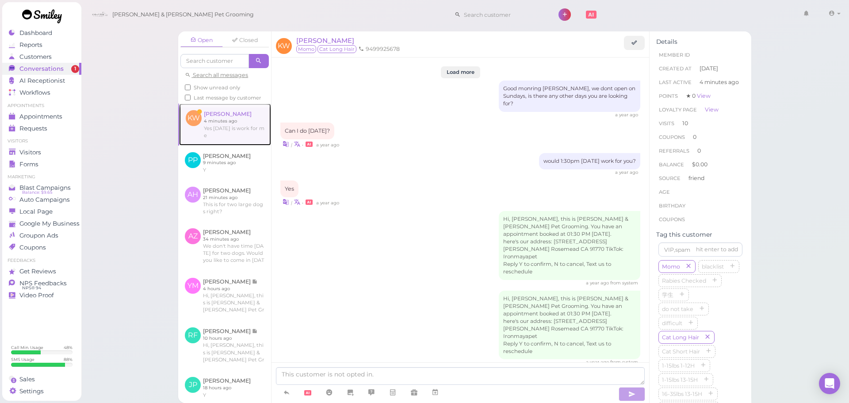
scroll to position [1091, 0]
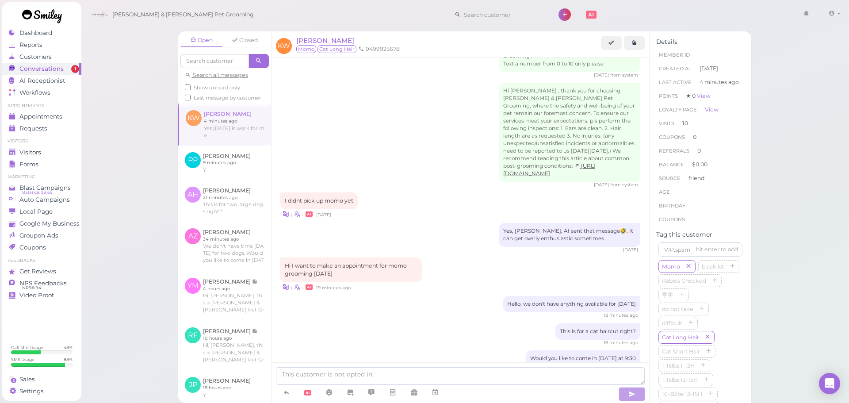
click at [465, 350] on div "Would you like to come in [DATE] at 9:30 18 minutes ago" at bounding box center [460, 361] width 360 height 23
click at [442, 398] on link at bounding box center [434, 392] width 21 height 15
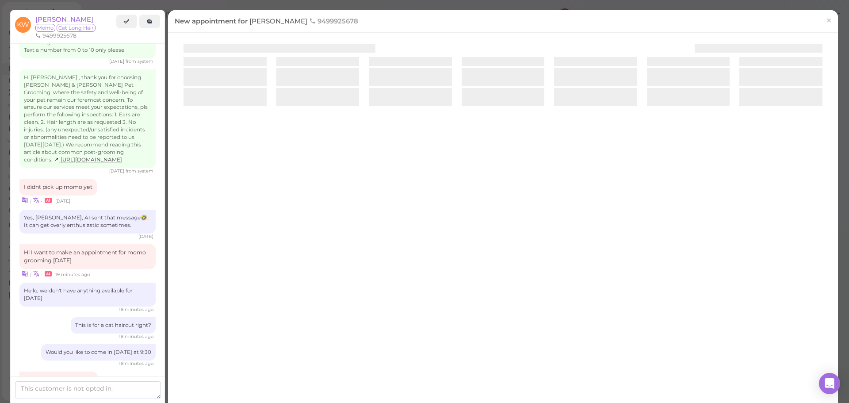
scroll to position [1122, 0]
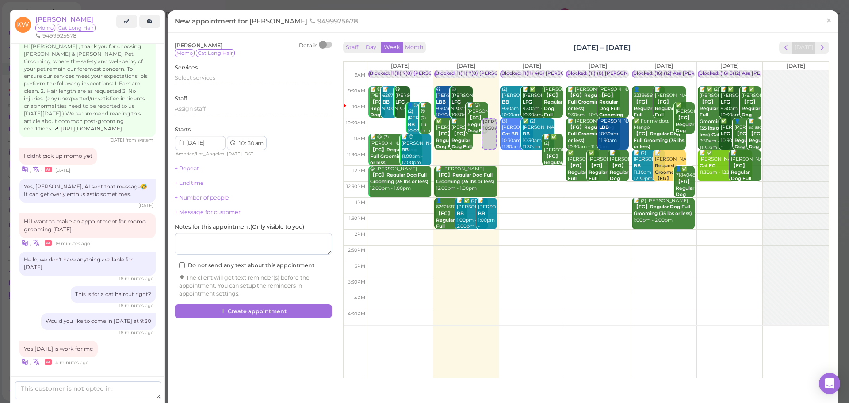
click at [625, 89] on td at bounding box center [597, 94] width 461 height 16
type input "[DATE]"
select select "9"
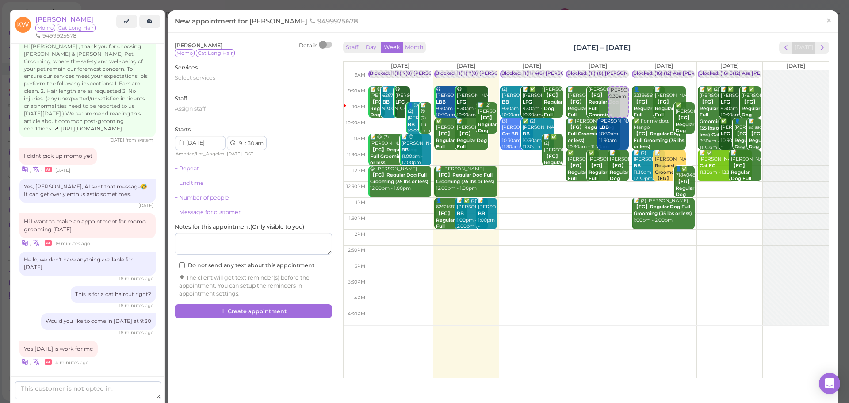
click at [210, 73] on div "Services Select services" at bounding box center [253, 76] width 157 height 24
click at [210, 82] on div "Select services" at bounding box center [253, 79] width 157 height 11
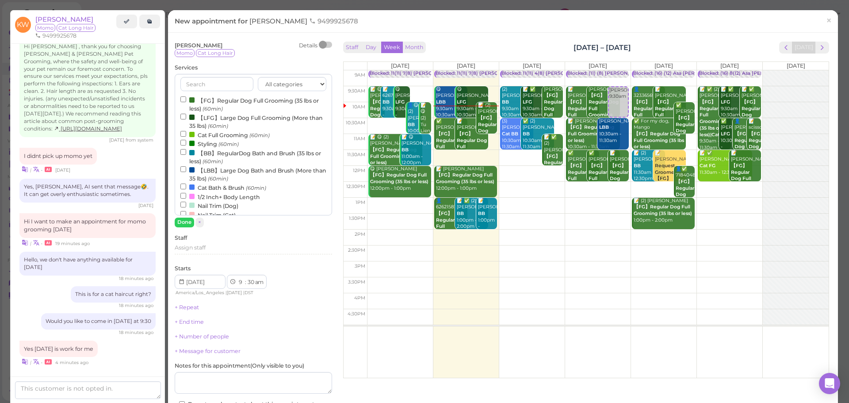
click at [213, 135] on label "Cat Full Grooming (60min)" at bounding box center [224, 134] width 89 height 9
click at [186, 135] on input "Cat Full Grooming (60min)" at bounding box center [183, 134] width 6 height 6
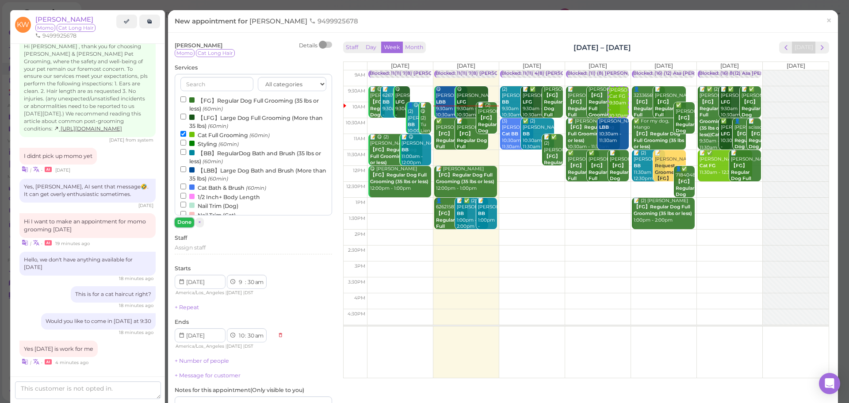
click at [185, 221] on button "Done" at bounding box center [184, 221] width 19 height 9
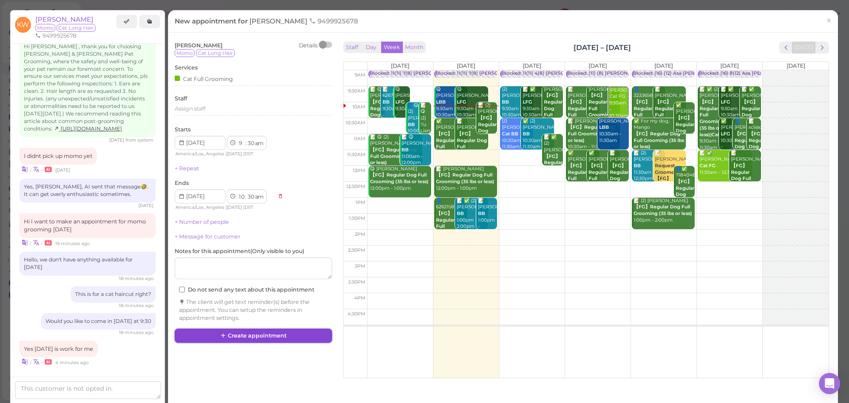
click at [279, 339] on button "Create appointment" at bounding box center [253, 335] width 157 height 14
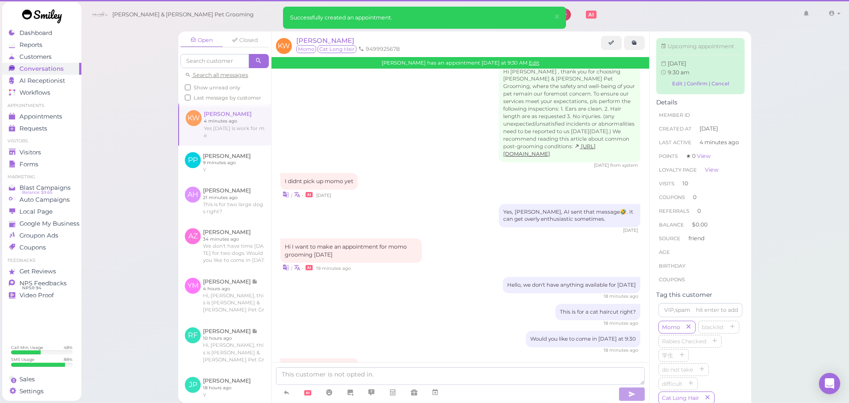
scroll to position [1091, 0]
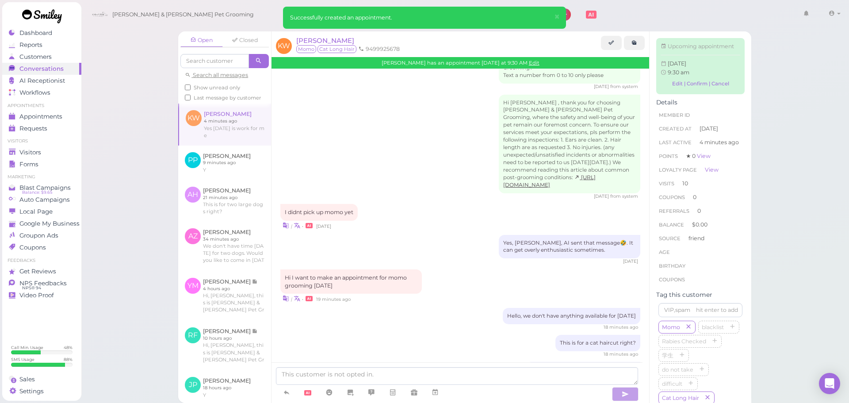
scroll to position [1178, 0]
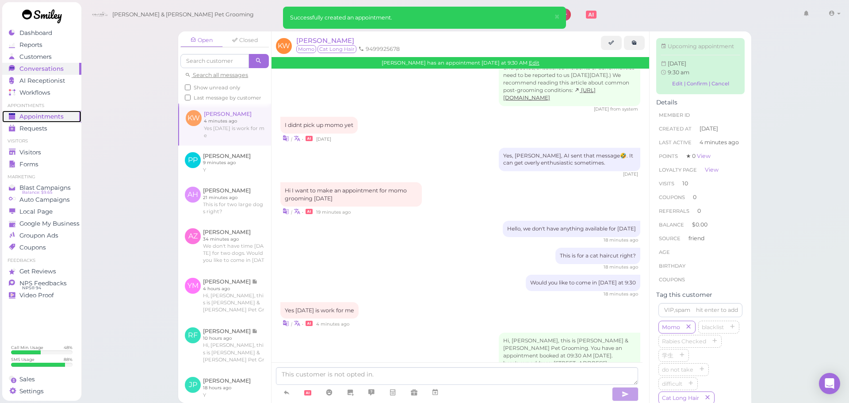
click at [74, 118] on link "Appointments" at bounding box center [41, 116] width 79 height 12
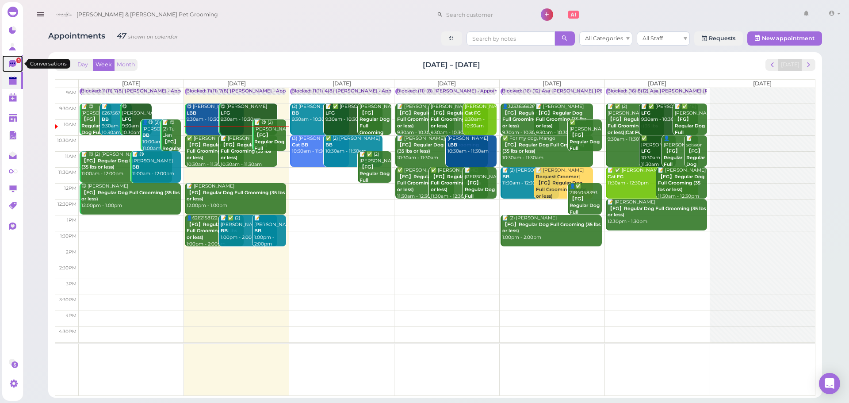
click at [10, 59] on link "1" at bounding box center [12, 63] width 21 height 17
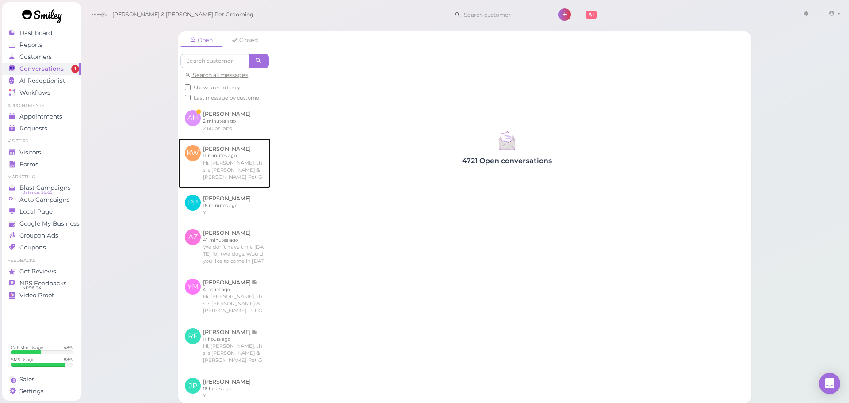
click at [253, 160] on link at bounding box center [224, 162] width 92 height 49
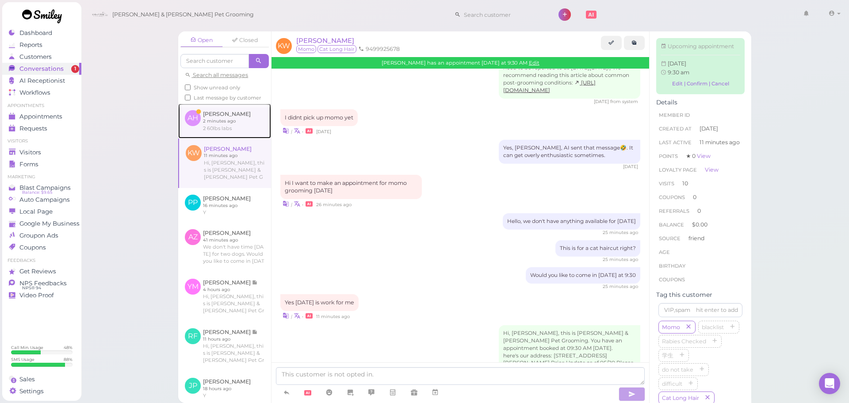
click at [252, 136] on link at bounding box center [224, 120] width 93 height 34
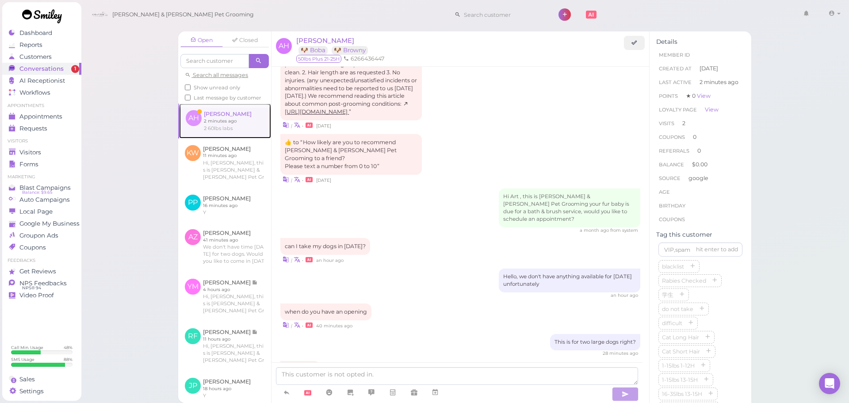
scroll to position [1163, 0]
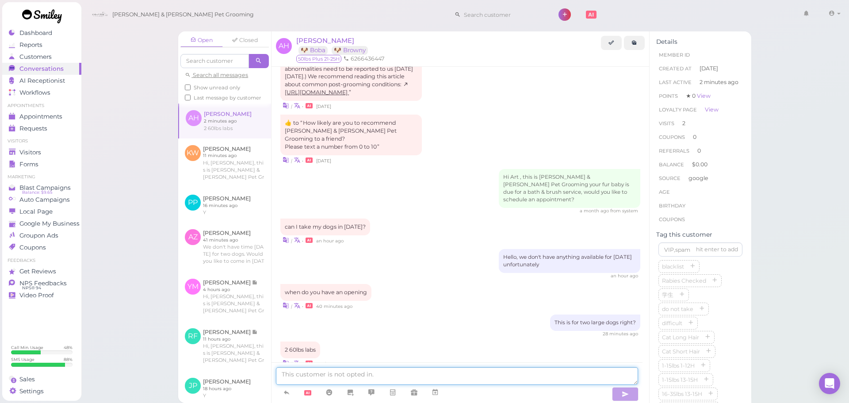
click at [338, 379] on textarea at bounding box center [457, 376] width 362 height 18
type textarea "We can do [DATE] at 9:30"
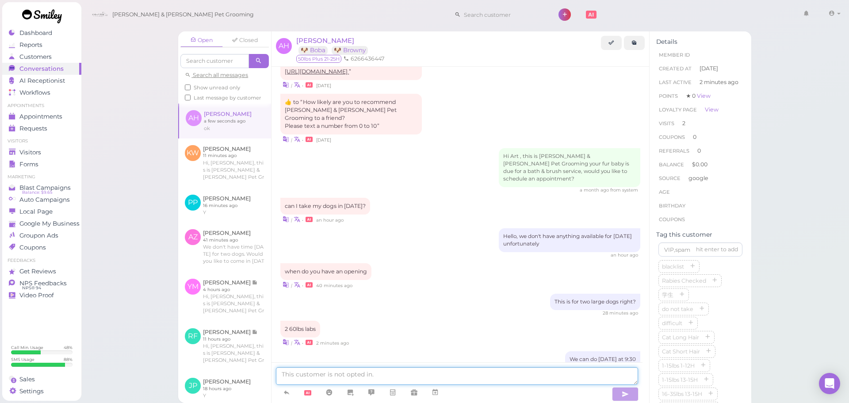
scroll to position [1221, 0]
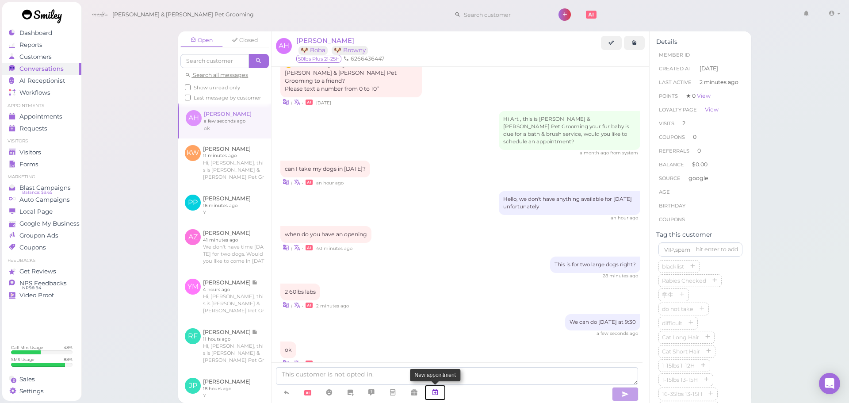
click at [434, 393] on icon at bounding box center [434, 392] width 7 height 9
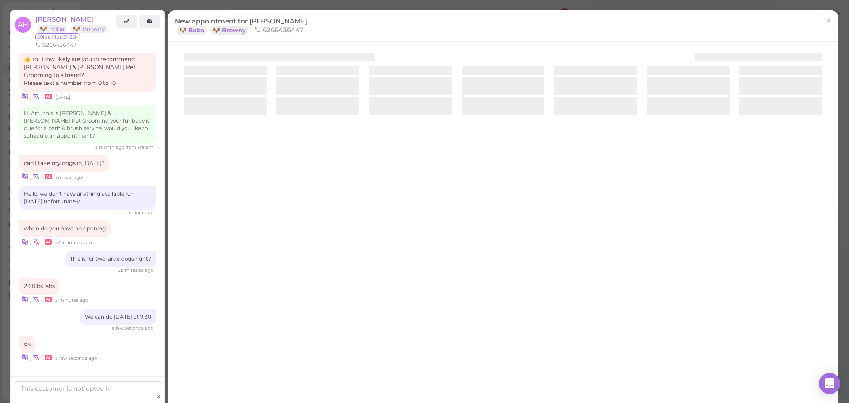
scroll to position [1253, 0]
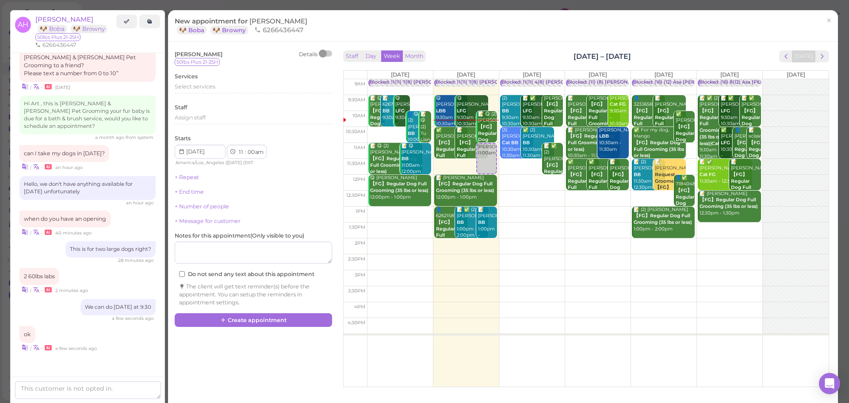
click at [684, 99] on td at bounding box center [597, 103] width 461 height 16
type input "[DATE]"
select select "9"
select select "30"
click at [244, 91] on div "Select services" at bounding box center [253, 87] width 157 height 8
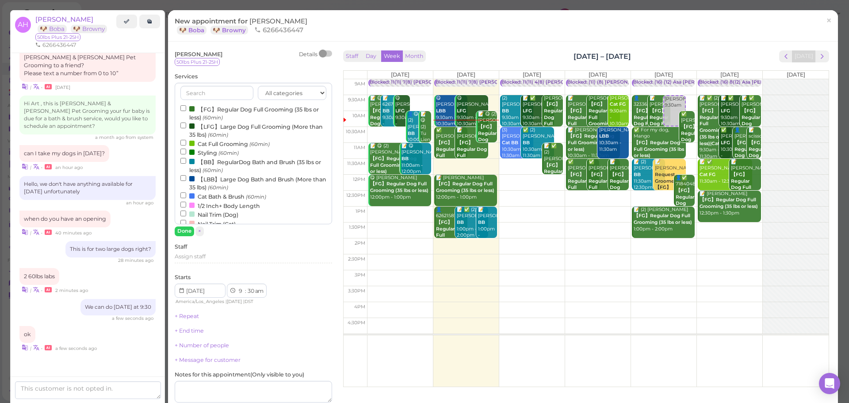
click at [225, 177] on label "【LBB】Large Dog Bath and Brush (More than 35 lbs) (60min)" at bounding box center [253, 182] width 146 height 17
click at [186, 177] on input "【LBB】Large Dog Bath and Brush (More than 35 lbs) (60min)" at bounding box center [183, 178] width 6 height 6
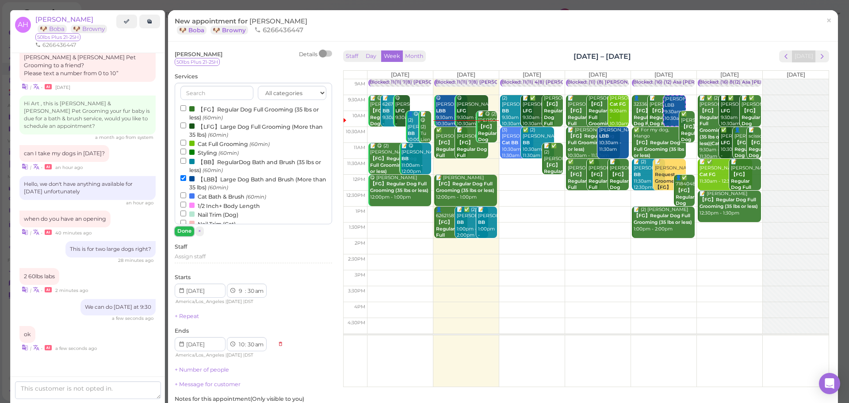
click at [187, 230] on button "Done" at bounding box center [184, 230] width 19 height 9
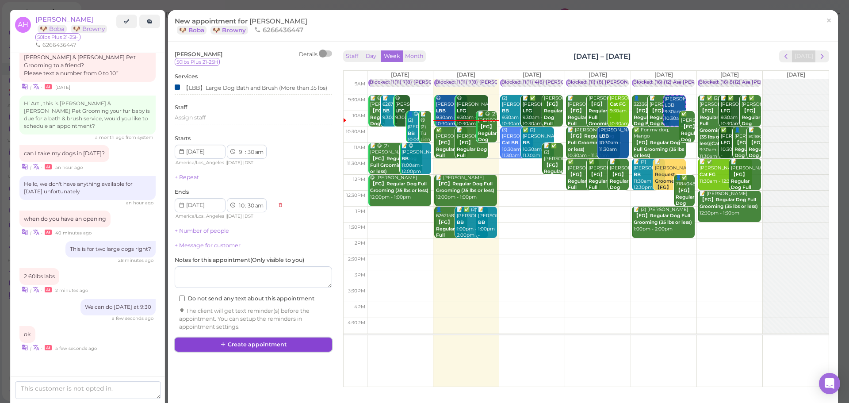
click at [278, 347] on button "Create appointment" at bounding box center [253, 344] width 157 height 14
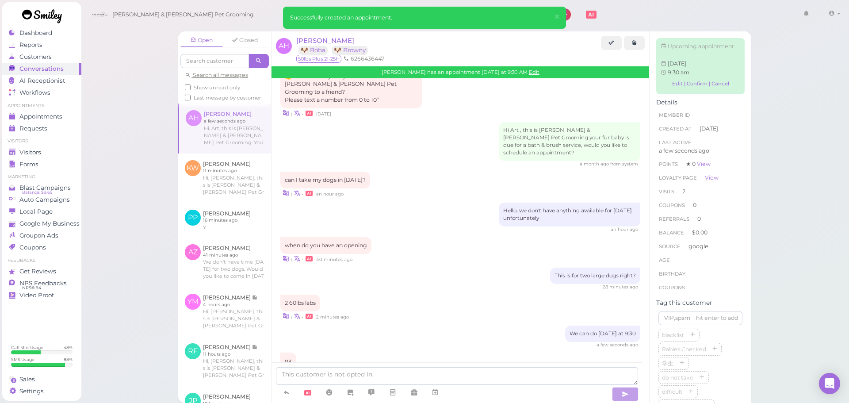
click at [49, 145] on ul "Visitors Visitors Forms" at bounding box center [41, 154] width 79 height 32
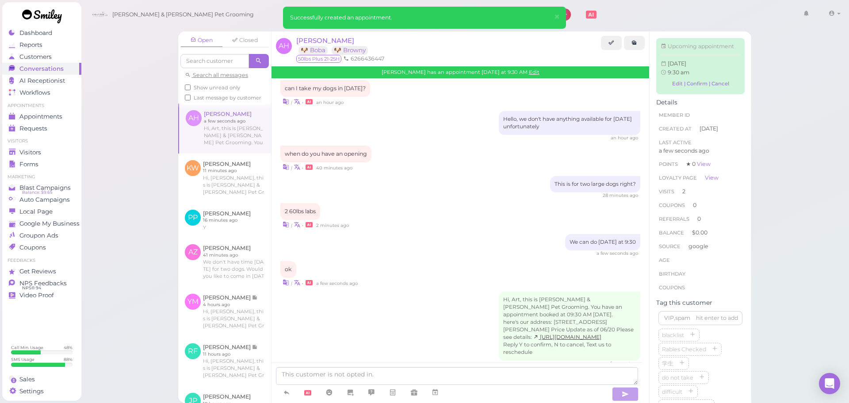
click at [49, 145] on ul "Visitors Visitors Forms" at bounding box center [41, 154] width 79 height 32
click at [48, 150] on div "Visitors" at bounding box center [41, 152] width 64 height 8
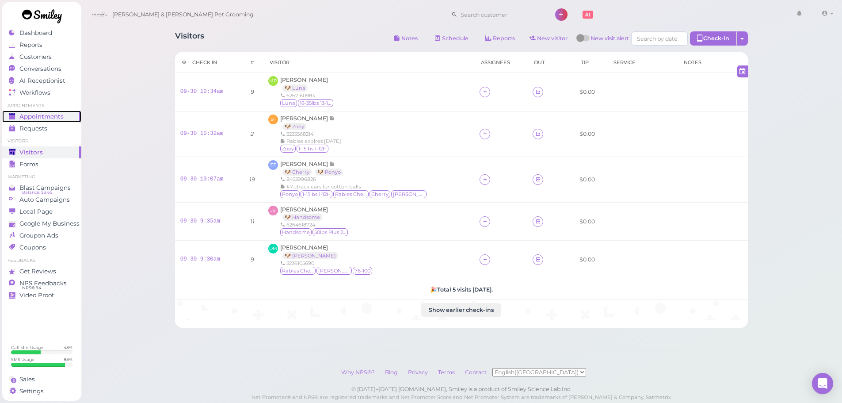
click at [66, 119] on div "Appointments" at bounding box center [41, 117] width 64 height 8
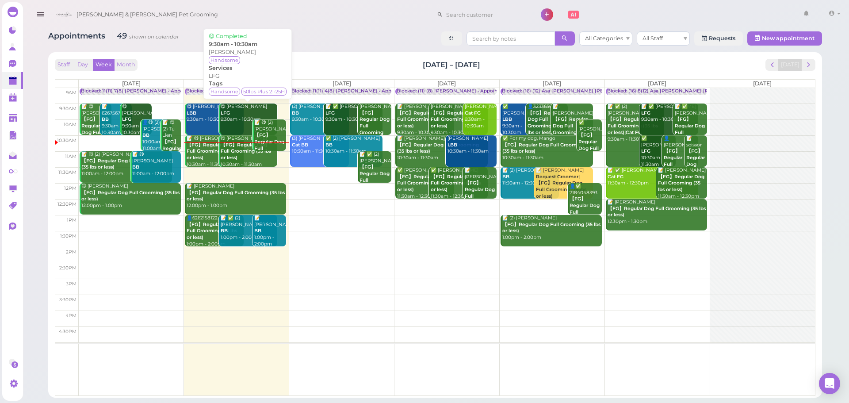
click at [240, 119] on div "😋 [PERSON_NAME] LFG 9:30am - 10:30am" at bounding box center [248, 112] width 57 height 19
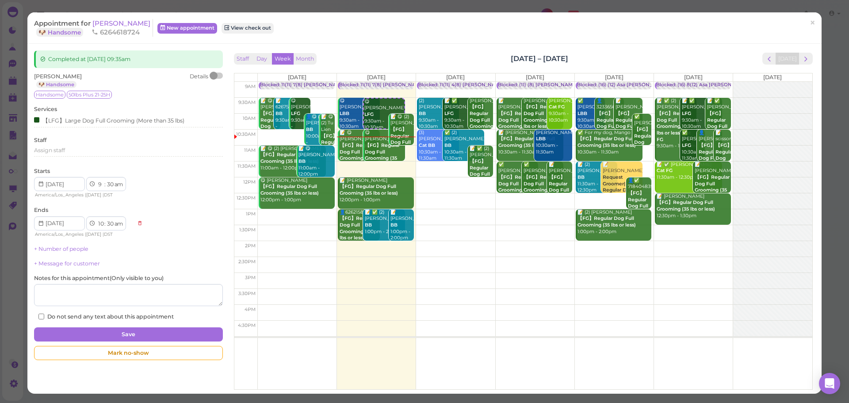
click at [100, 28] on span "6264618724" at bounding box center [115, 32] width 48 height 8
click at [100, 25] on span "[PERSON_NAME]" at bounding box center [121, 23] width 58 height 8
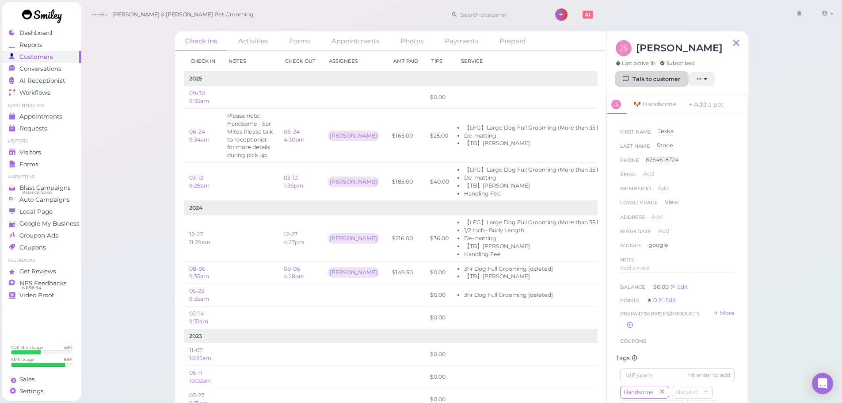
click at [644, 80] on link "Talk to customer" at bounding box center [652, 79] width 72 height 14
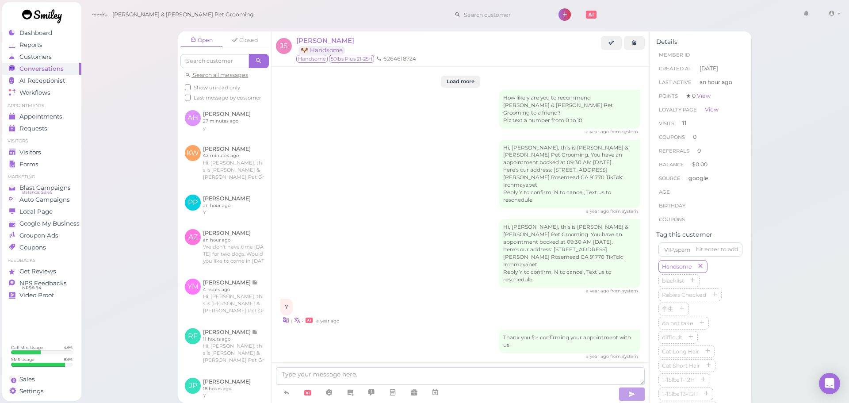
scroll to position [1638, 0]
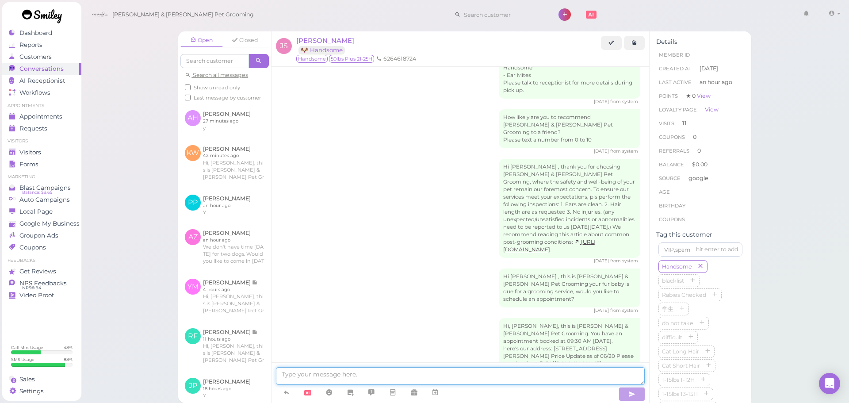
click at [347, 371] on textarea at bounding box center [460, 376] width 369 height 18
type textarea "Hi [PERSON_NAME], [PERSON_NAME] has quite a few mattings on the ears that we ar…"
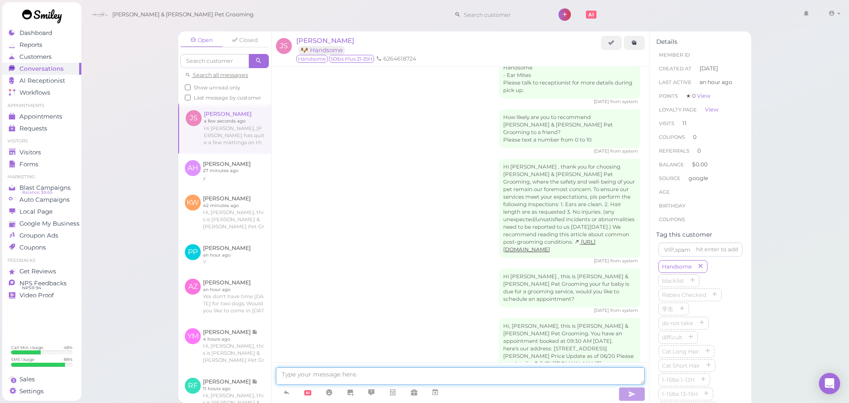
scroll to position [1681, 0]
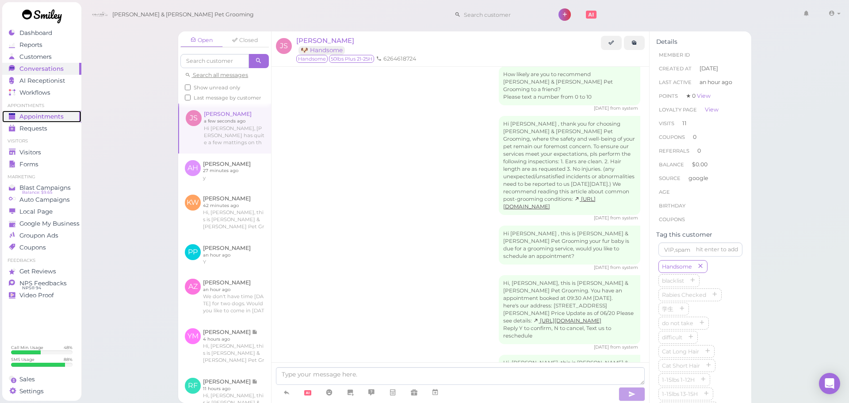
click at [69, 114] on div "Appointments" at bounding box center [41, 117] width 64 height 8
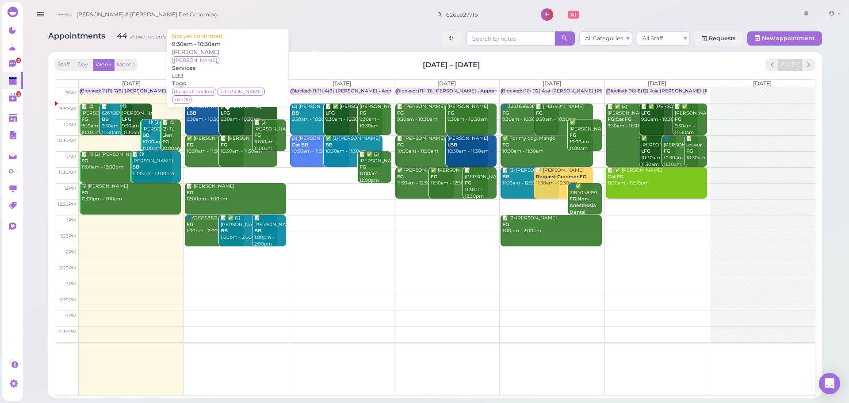
click at [197, 117] on div "Diana Moreno LBB 9:30am - 10:30am" at bounding box center [214, 112] width 57 height 19
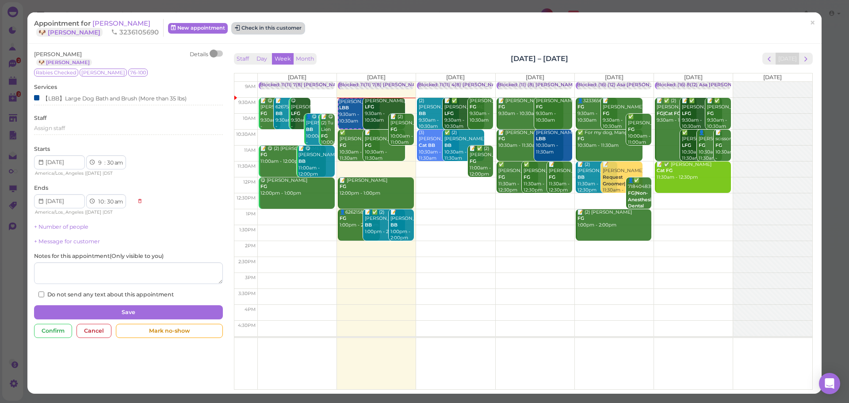
click at [244, 27] on button "Check in this customer" at bounding box center [268, 28] width 72 height 11
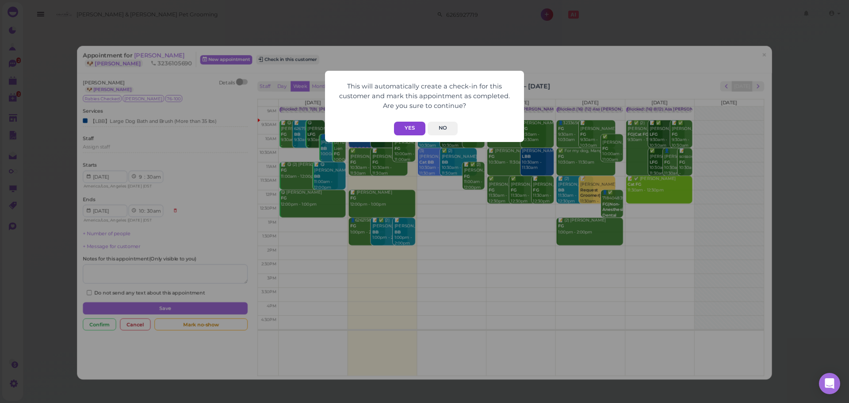
click at [415, 122] on button "Yes" at bounding box center [409, 129] width 31 height 14
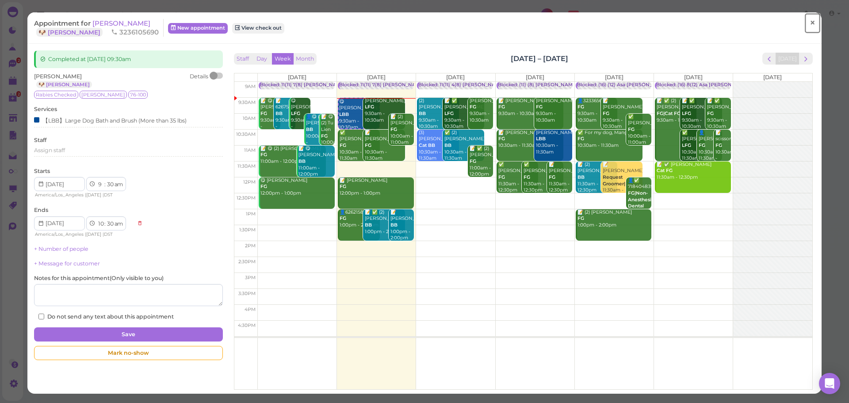
click at [811, 25] on link "×" at bounding box center [812, 23] width 16 height 21
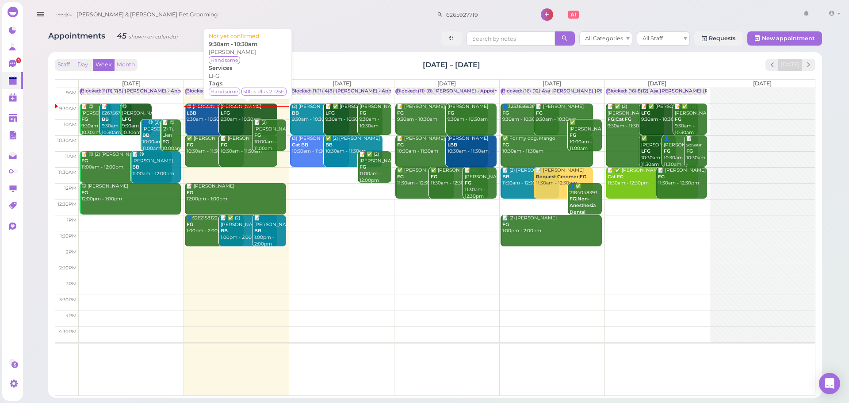
click at [234, 110] on div "Jeska Stone LFG 9:30am - 10:30am" at bounding box center [248, 112] width 57 height 19
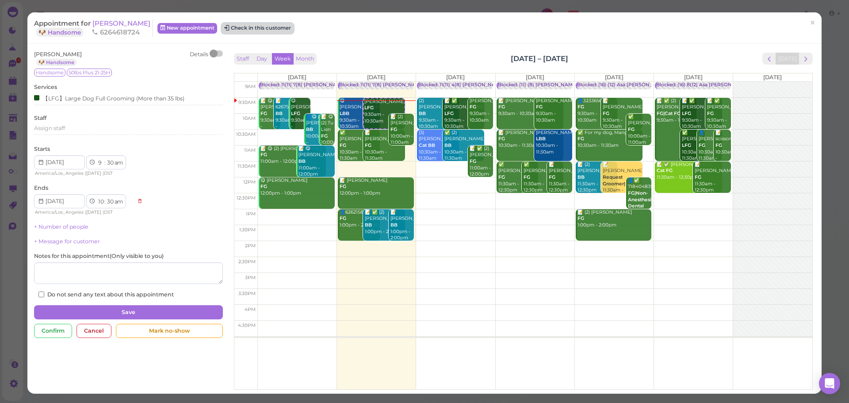
click at [260, 27] on button "Check in this customer" at bounding box center [257, 28] width 72 height 11
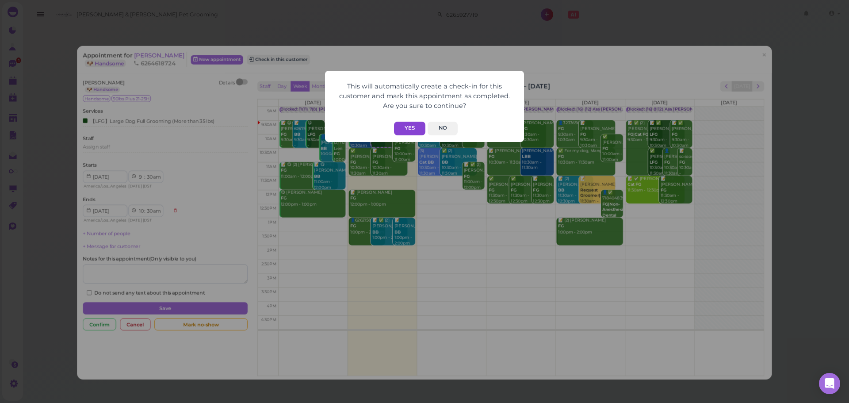
click at [399, 126] on button "Yes" at bounding box center [409, 129] width 31 height 14
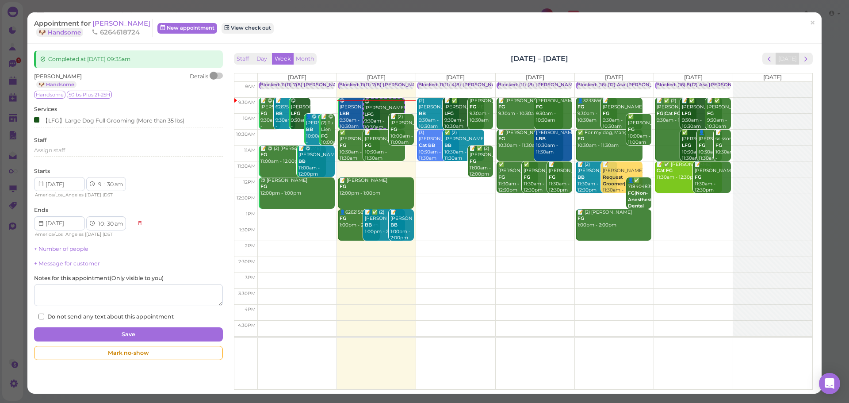
click at [117, 22] on span "[PERSON_NAME]" at bounding box center [121, 23] width 58 height 8
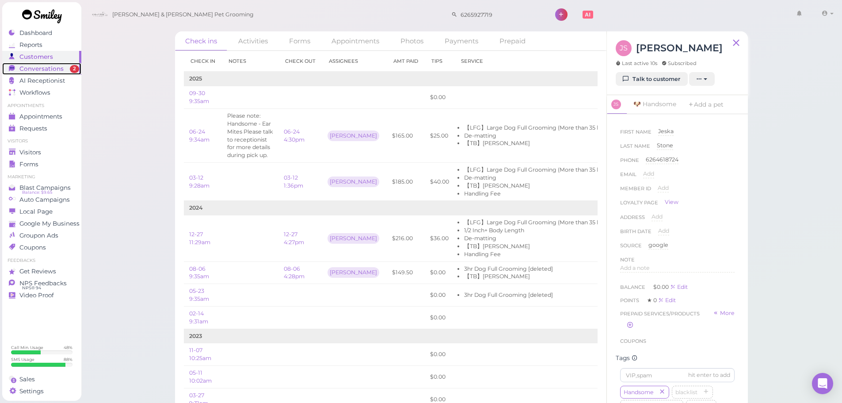
click at [36, 70] on span "Conversations" at bounding box center [41, 69] width 44 height 8
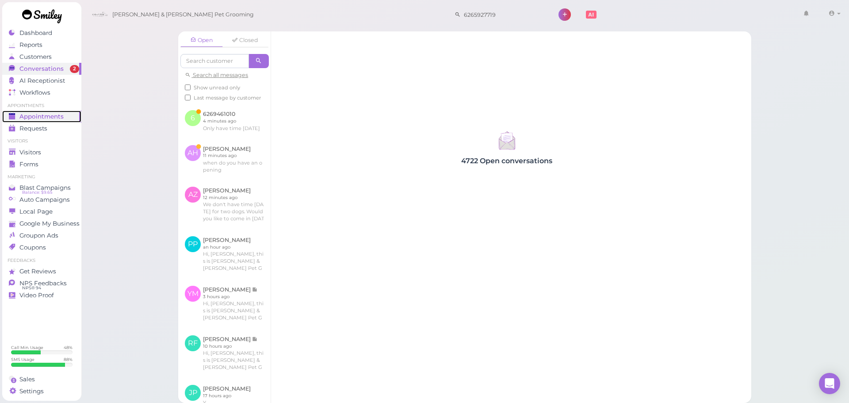
click at [52, 118] on span "Appointments" at bounding box center [41, 117] width 44 height 8
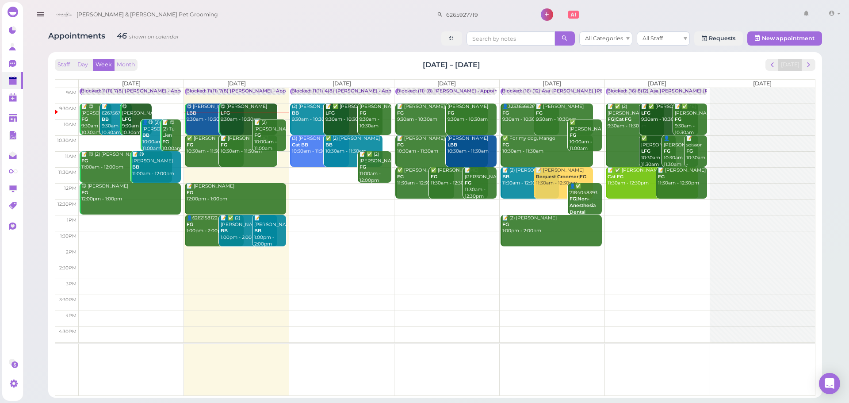
click at [597, 105] on td at bounding box center [447, 111] width 736 height 16
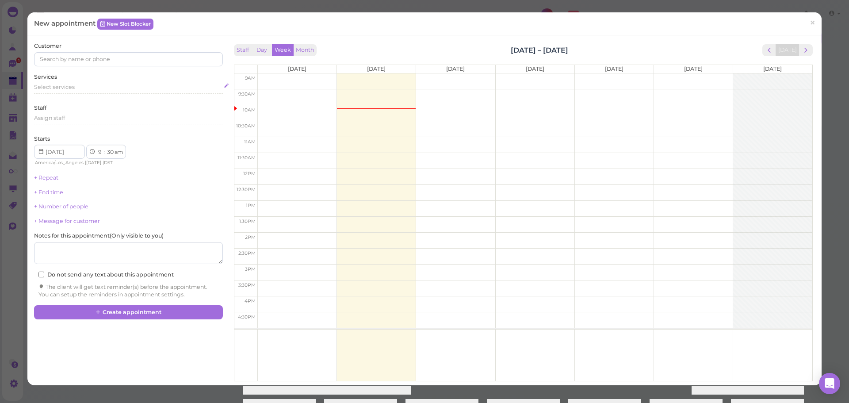
click at [94, 86] on div "Select services" at bounding box center [128, 87] width 188 height 8
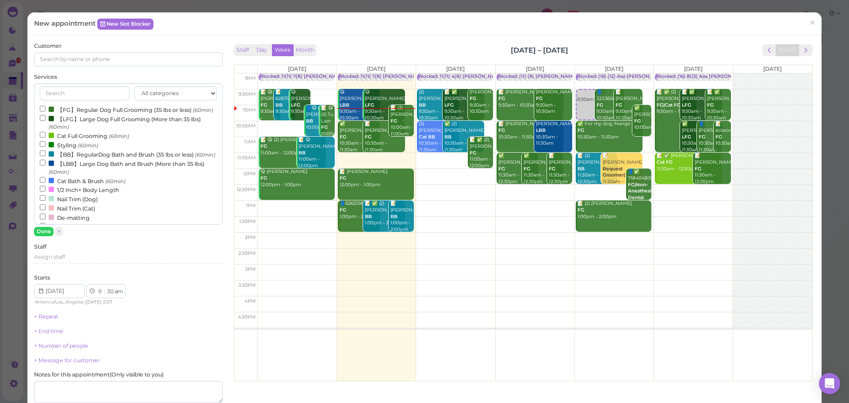
click at [90, 114] on label "【FG】Regular Dog Full Grooming (35 lbs or less) (60min)" at bounding box center [126, 109] width 173 height 9
click at [46, 111] on input "【FG】Regular Dog Full Grooming (35 lbs or less) (60min)" at bounding box center [43, 109] width 6 height 6
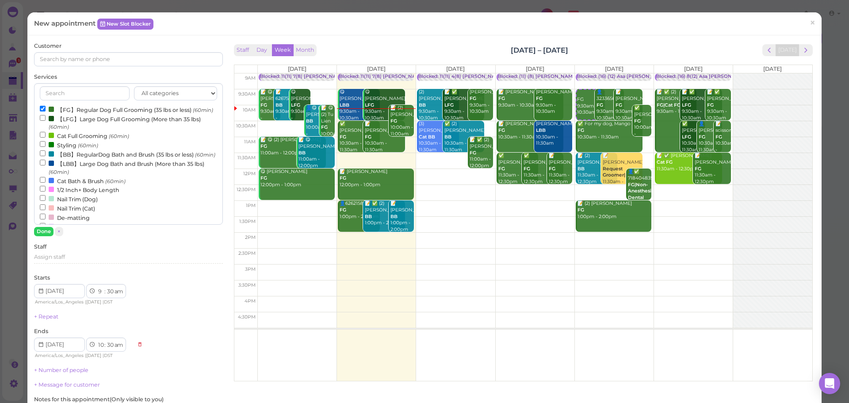
click at [38, 222] on div "All categories Full Grooming Bath & Brush Add-ons Dental Work Special Request I…" at bounding box center [128, 153] width 188 height 141
click at [39, 232] on button "Done" at bounding box center [43, 231] width 19 height 9
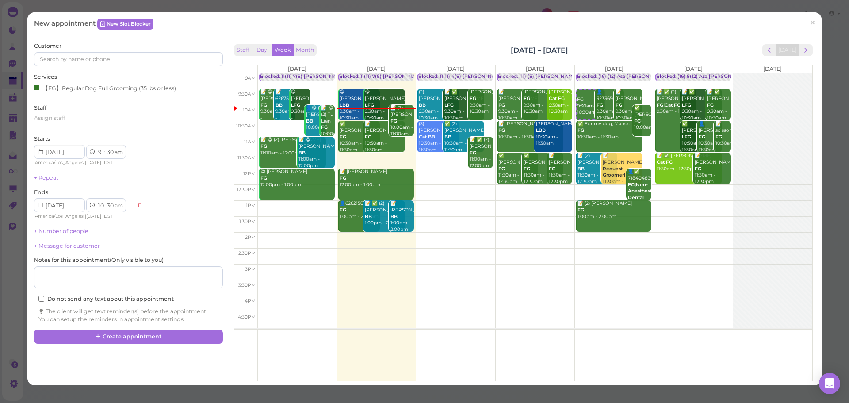
click at [404, 40] on div "Customer Services 【FG】Regular Dog Full Grooming (35 lbs or less) Staff Assign s…" at bounding box center [424, 210] width 794 height 350
click at [660, 190] on td at bounding box center [534, 192] width 554 height 16
type input "[DATE]"
select select "12"
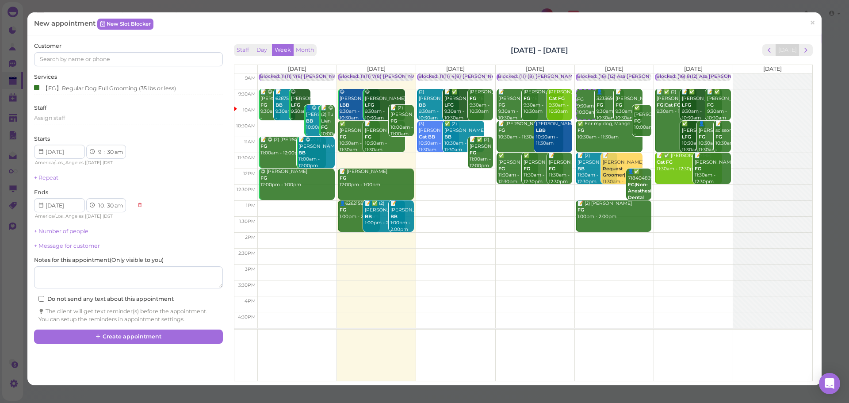
select select "pm"
select select "1"
select select "pm"
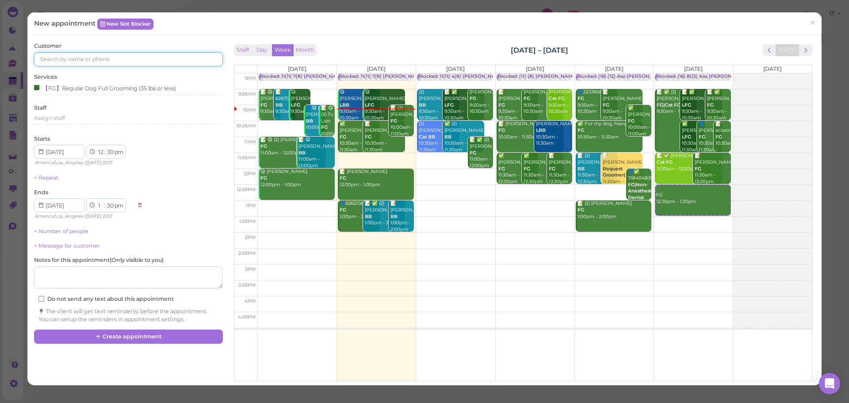
click at [134, 60] on input at bounding box center [128, 59] width 188 height 14
type input "6262468581"
click at [103, 75] on small "6262468581" at bounding box center [112, 75] width 30 height 6
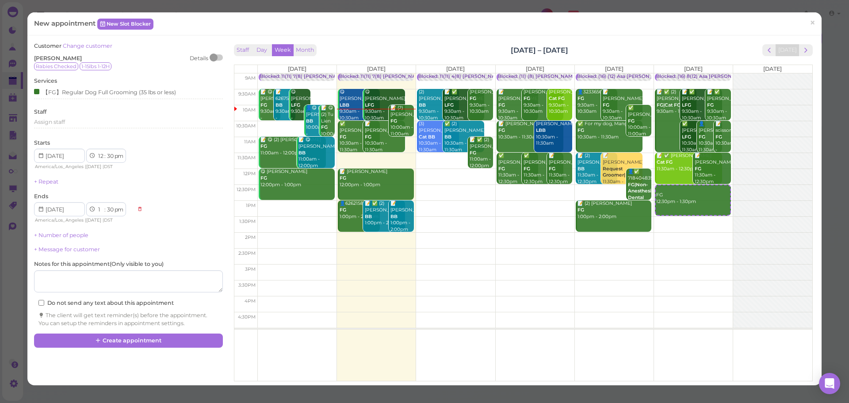
click at [168, 48] on div "Customer Change customer Julianne Muy Details Rabies Checked 1-15lbs 1-12H" at bounding box center [128, 56] width 188 height 28
click at [463, 28] on div "New appointment New Slot Blocker ×" at bounding box center [424, 23] width 794 height 23
click at [205, 343] on button "Create appointment" at bounding box center [128, 340] width 188 height 14
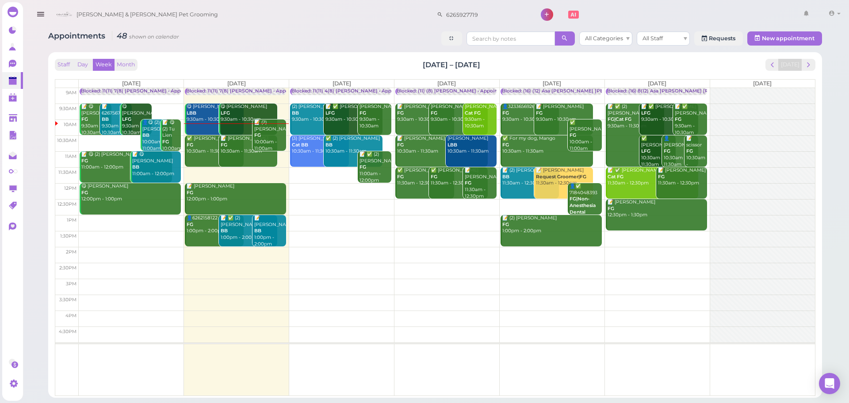
click at [544, 61] on div "Staff Day Week Month Sep 29 – Oct 5, 2025 Today" at bounding box center [435, 65] width 760 height 12
click at [407, 60] on div "Staff Day Week Month Sep 29 – Oct 5, 2025 Today" at bounding box center [435, 65] width 760 height 12
click at [267, 131] on div "📝 (2) Zoe Zhang FG 10:00am - 11:00am" at bounding box center [270, 135] width 32 height 32
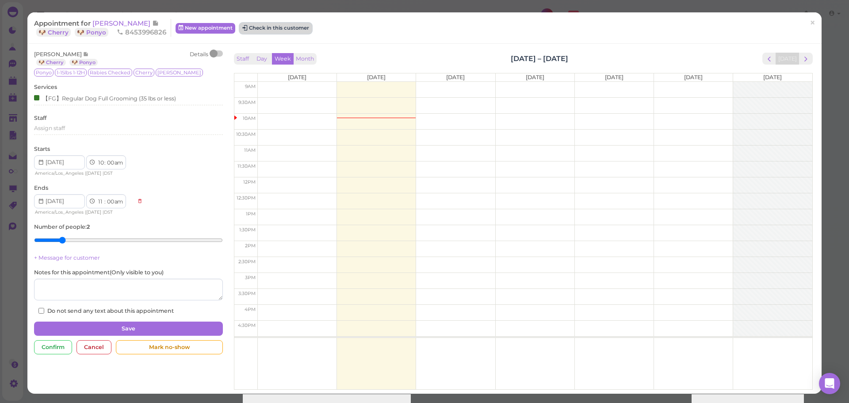
click at [287, 28] on button "Check in this customer" at bounding box center [276, 28] width 72 height 11
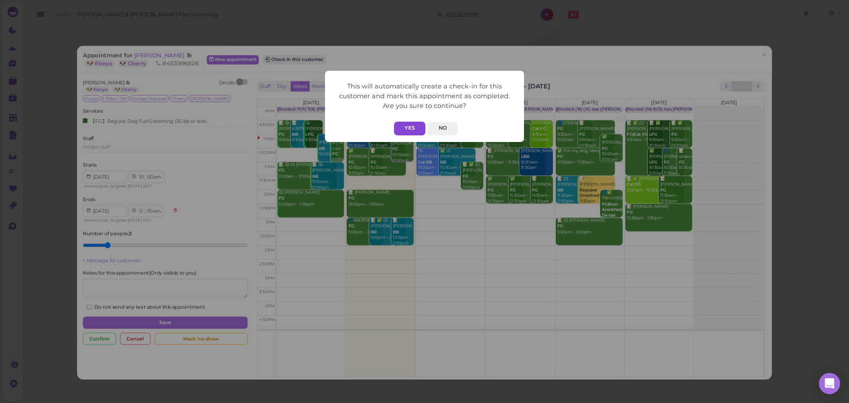
click at [409, 128] on button "Yes" at bounding box center [409, 129] width 31 height 14
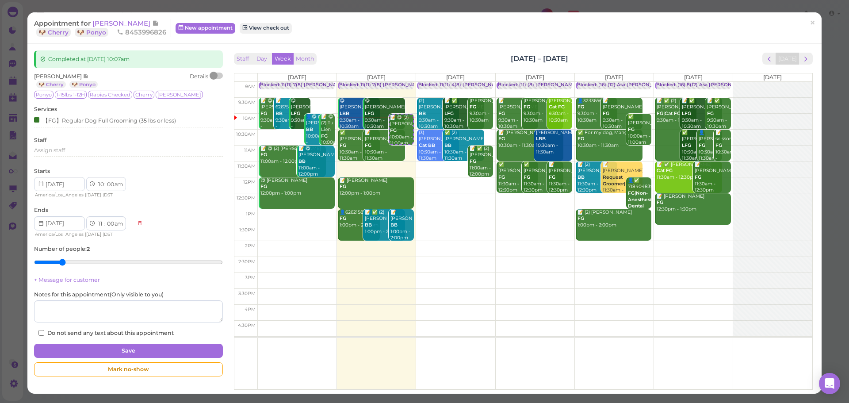
click at [367, 46] on div "Completed at 2025-09-30 10:07am Zoe Zhang 🐶 Cherry 🐶 Ponyo Details Ponyo 1-15lb…" at bounding box center [424, 219] width 794 height 350
click at [116, 27] on span "[PERSON_NAME]" at bounding box center [122, 23] width 60 height 8
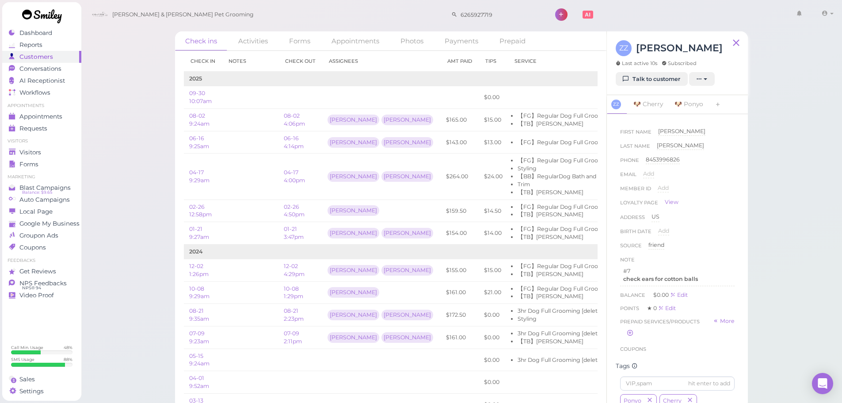
click at [833, 247] on div "Check ins Activities Forms Appointments Photos Payments Prepaid Check in Notes …" at bounding box center [461, 204] width 761 height 408
click at [820, 345] on div "Check ins Activities Forms Appointments Photos Payments Prepaid Check in Notes …" at bounding box center [461, 204] width 761 height 408
click at [818, 343] on div "Check ins Activities Forms Appointments Photos Payments Prepaid Check in Notes …" at bounding box center [461, 204] width 761 height 408
click at [816, 339] on div "Check ins Activities Forms Appointments Photos Payments Prepaid Check in Notes …" at bounding box center [461, 204] width 761 height 408
click at [815, 339] on div "Check ins Activities Forms Appointments Photos Payments Prepaid Check in Notes …" at bounding box center [461, 204] width 761 height 408
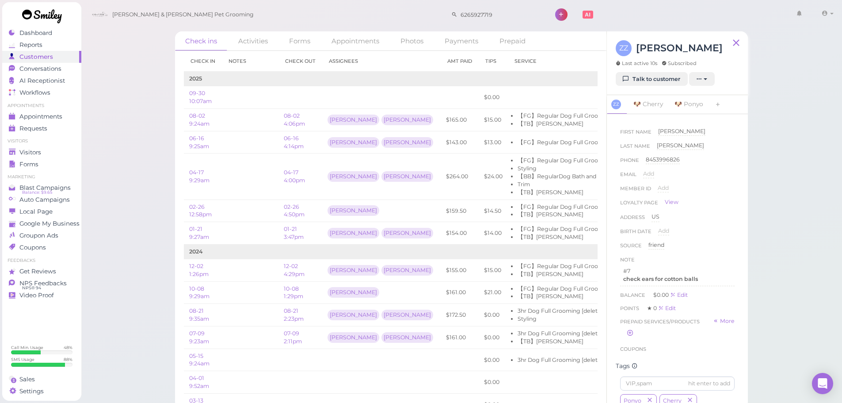
click at [812, 337] on div "Check ins Activities Forms Appointments Photos Payments Prepaid Check in Notes …" at bounding box center [461, 204] width 761 height 408
click at [808, 337] on div "Check ins Activities Forms Appointments Photos Payments Prepaid Check in Notes …" at bounding box center [461, 204] width 761 height 408
click at [41, 121] on link "Appointments" at bounding box center [41, 116] width 79 height 12
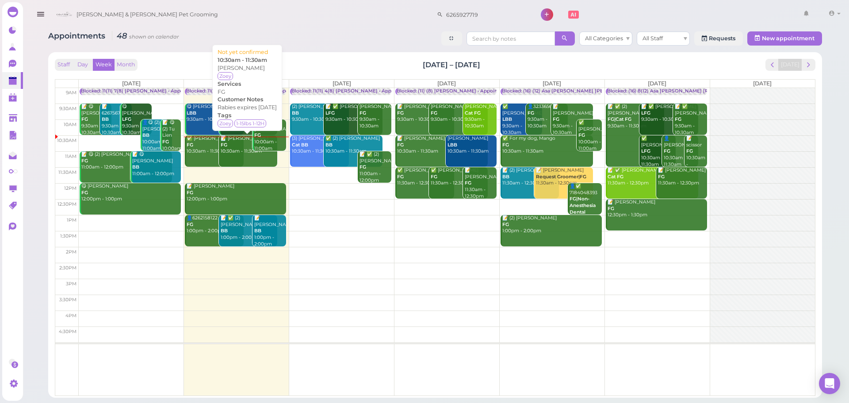
click at [232, 163] on link "📝 Sonia Fernandez FG 10:30am - 11:30am" at bounding box center [248, 150] width 59 height 31
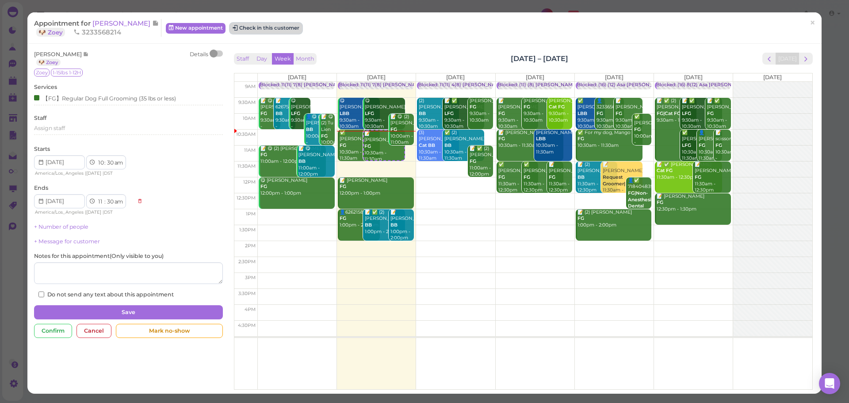
click at [281, 26] on button "Check in this customer" at bounding box center [266, 28] width 72 height 11
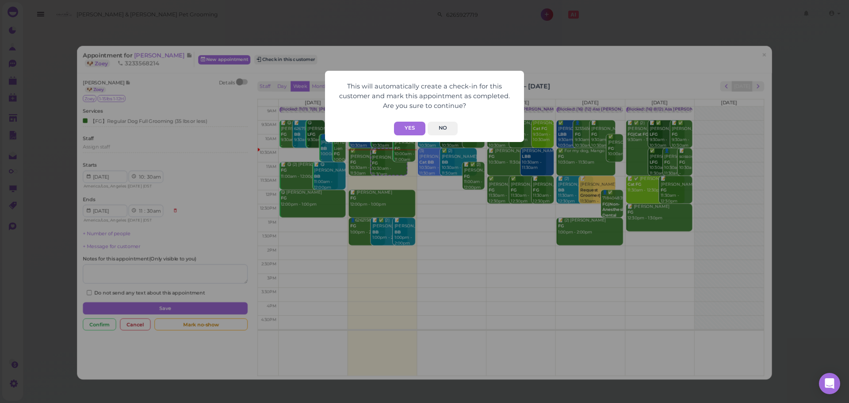
click at [411, 136] on div "This will automatically create a check-in for this customer and mark this appoi…" at bounding box center [424, 106] width 199 height 71
click at [413, 125] on button "Yes" at bounding box center [409, 129] width 31 height 14
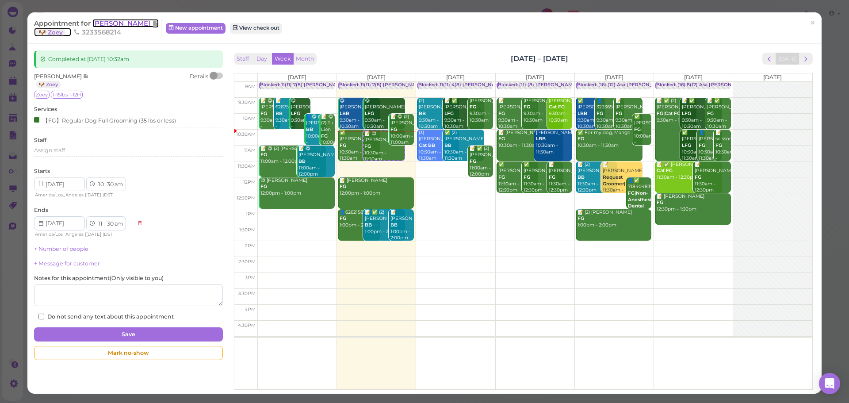
click at [152, 20] on icon at bounding box center [155, 23] width 7 height 8
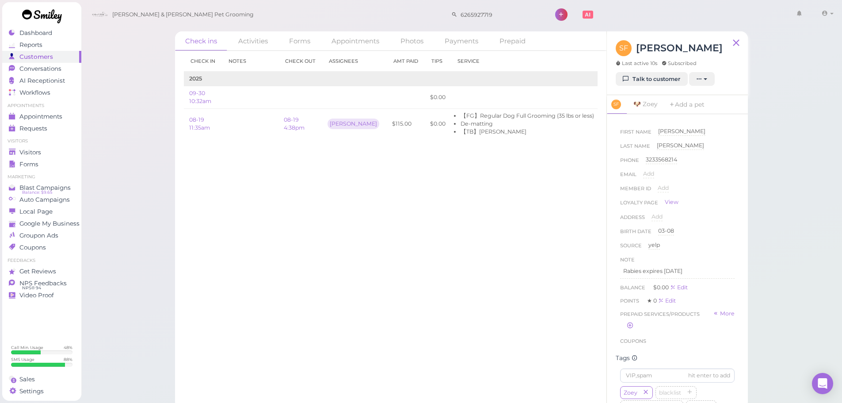
click at [361, 321] on div "Check in Notes Check out Assignees Amt Paid Tips Service 2025 09-30 10:32am $0.…" at bounding box center [390, 227] width 431 height 352
drag, startPoint x: 87, startPoint y: 116, endPoint x: 72, endPoint y: 117, distance: 15.5
click at [81, 116] on div "Dashboard Reports Customers Conversations 0 AI Receptionist" at bounding box center [421, 204] width 842 height 408
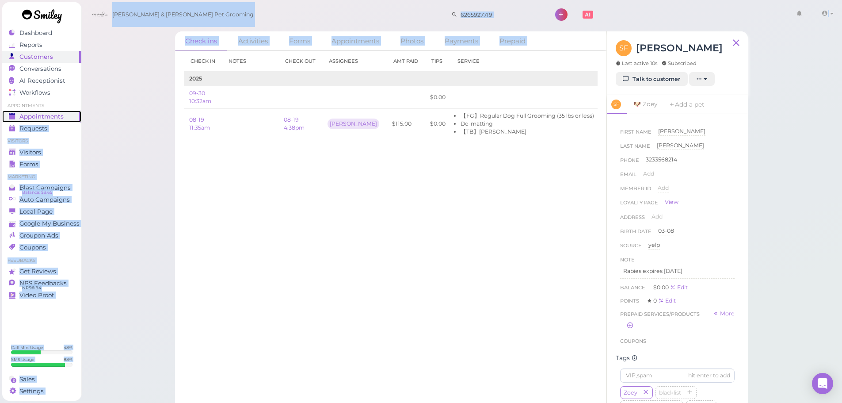
click at [72, 117] on div "Appointments" at bounding box center [41, 117] width 64 height 8
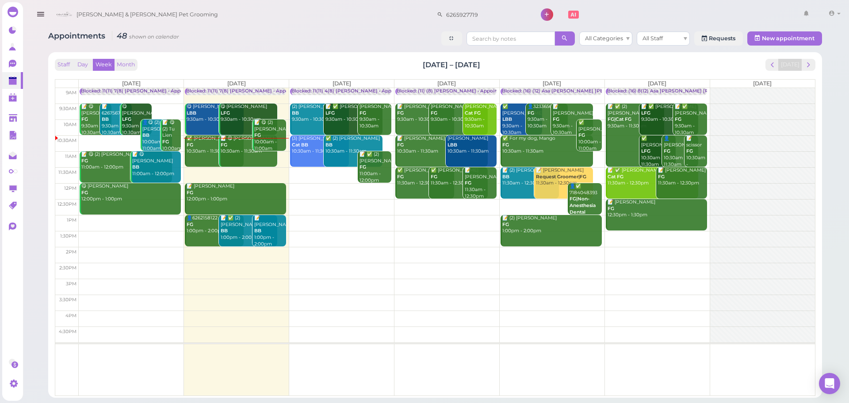
click at [305, 33] on div "Appointments 48 shown on calendar All Categories All Staff Requests New appoint…" at bounding box center [434, 39] width 773 height 16
click at [195, 153] on div "✅ Maria Ramirez FG 10:30am - 11:30am" at bounding box center [214, 144] width 57 height 19
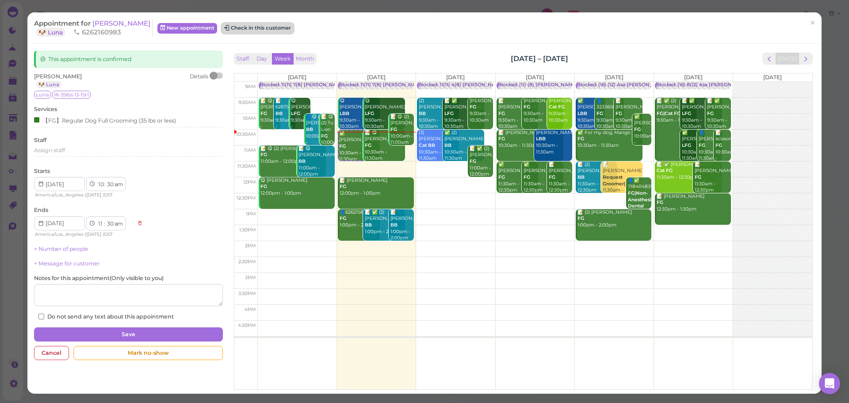
click at [255, 27] on button "Check in this customer" at bounding box center [257, 28] width 72 height 11
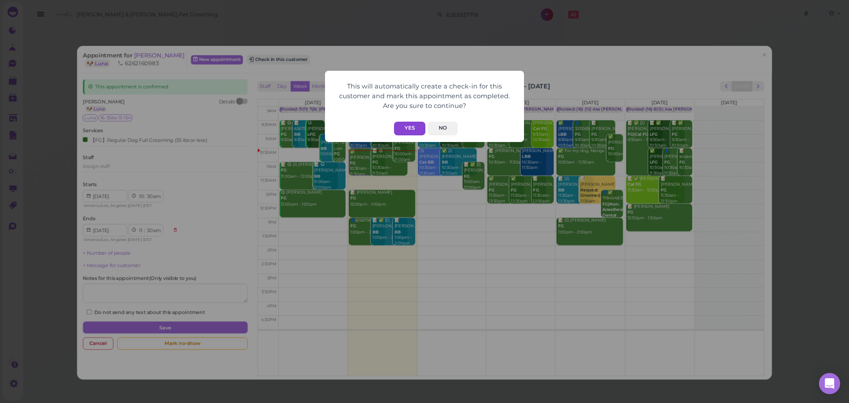
click at [398, 125] on button "Yes" at bounding box center [409, 129] width 31 height 14
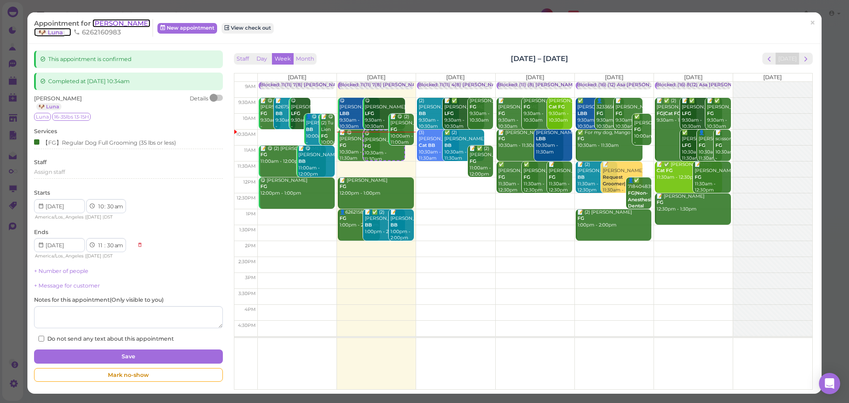
click at [108, 24] on span "[PERSON_NAME]" at bounding box center [121, 23] width 58 height 8
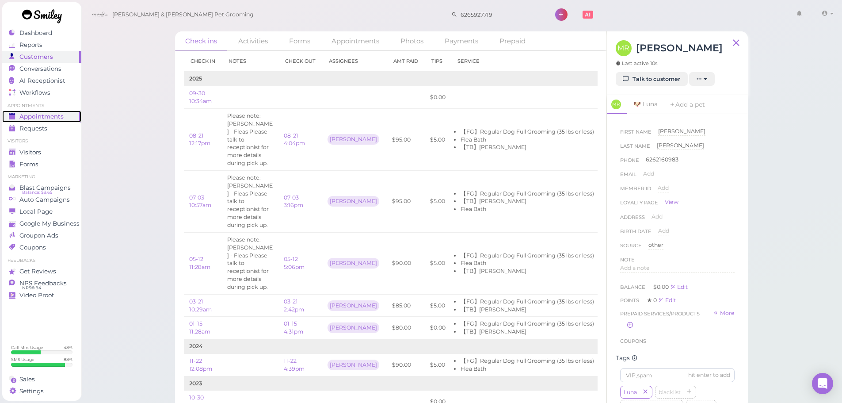
click at [62, 114] on span "Appointments" at bounding box center [41, 117] width 44 height 8
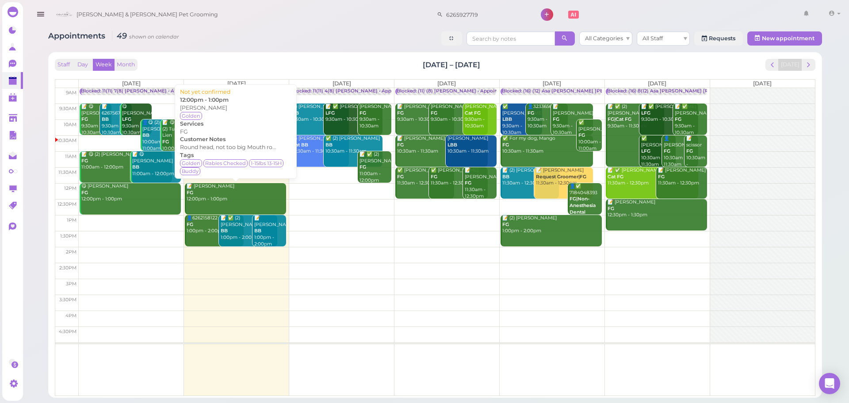
click at [233, 197] on div "📝 Dora Deng FG 12:00pm - 1:00pm" at bounding box center [236, 192] width 100 height 19
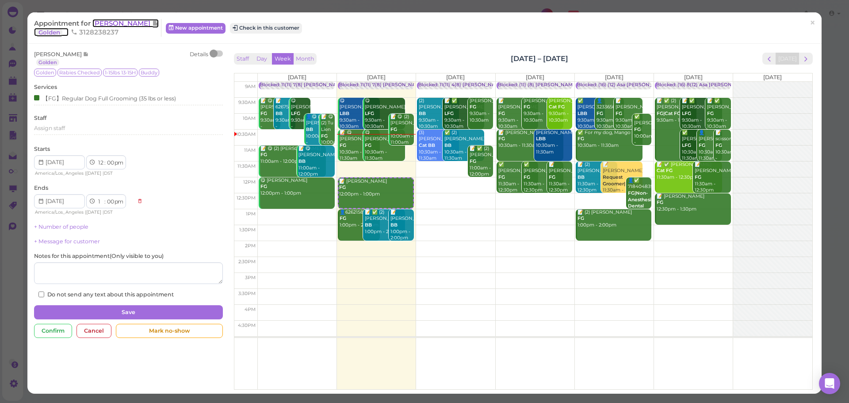
click at [108, 23] on span "[PERSON_NAME]" at bounding box center [122, 23] width 60 height 8
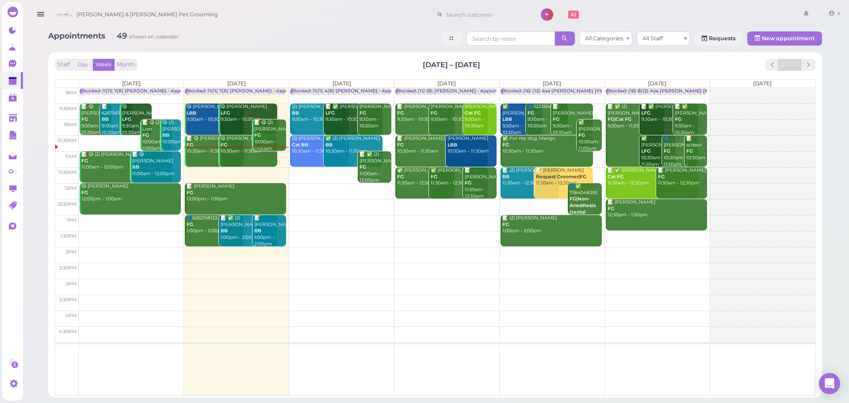
click at [441, 201] on td at bounding box center [447, 207] width 736 height 16
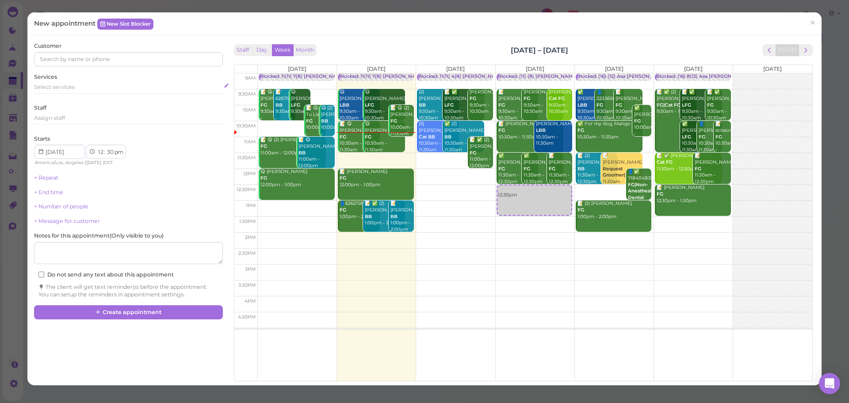
click at [92, 88] on div "Select services" at bounding box center [128, 87] width 188 height 8
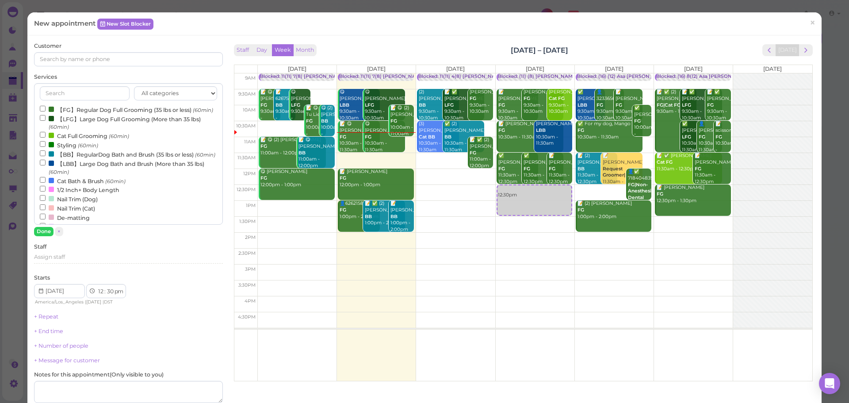
click at [80, 159] on label "【BB】RegularDog Bath and Brush (35 lbs or less) (60min)" at bounding box center [127, 153] width 175 height 9
click at [46, 156] on input "【BB】RegularDog Bath and Brush (35 lbs or less) (60min)" at bounding box center [43, 153] width 6 height 6
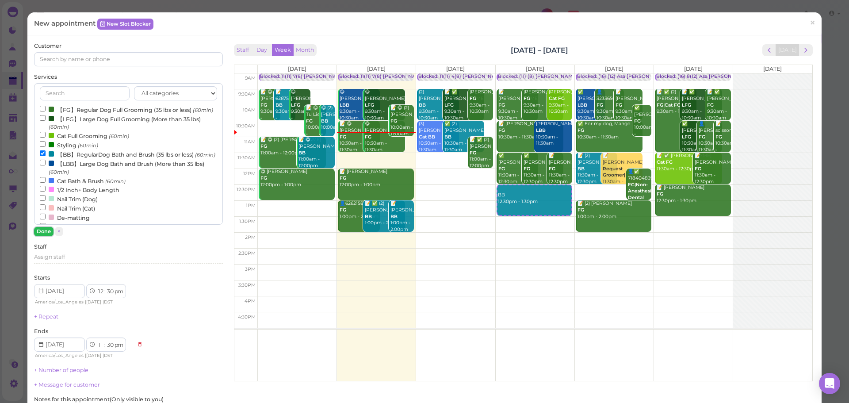
click at [47, 229] on button "Done" at bounding box center [43, 231] width 19 height 9
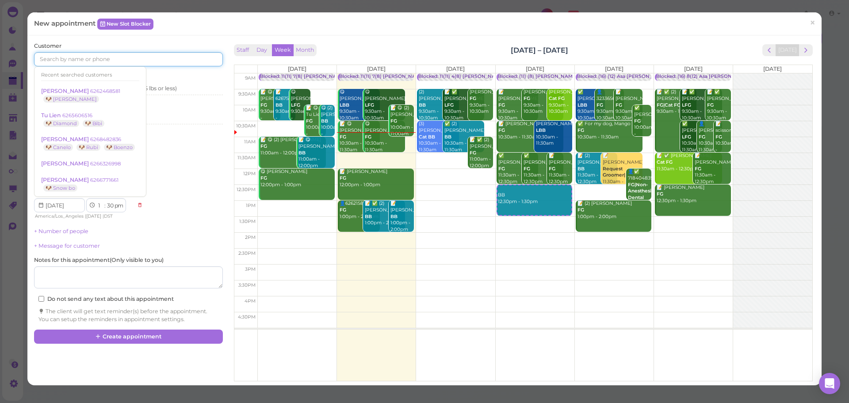
click at [93, 63] on input at bounding box center [128, 59] width 188 height 14
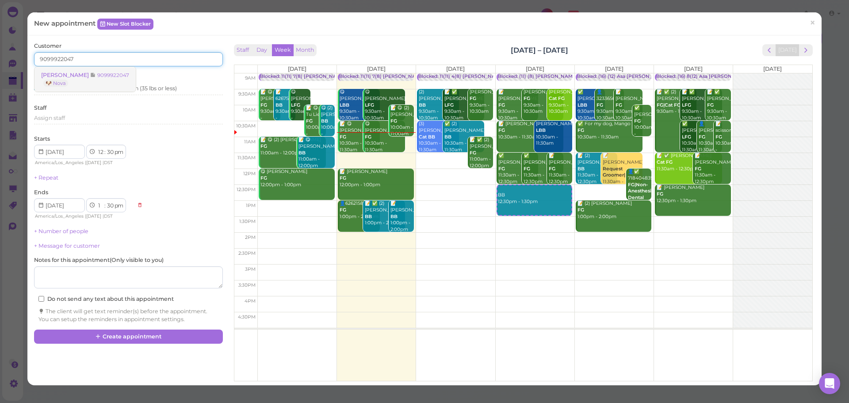
type input "9099922047"
click at [123, 80] on link "Bilen Teclemariam 9099922047 🐶 Nova" at bounding box center [84, 79] width 101 height 25
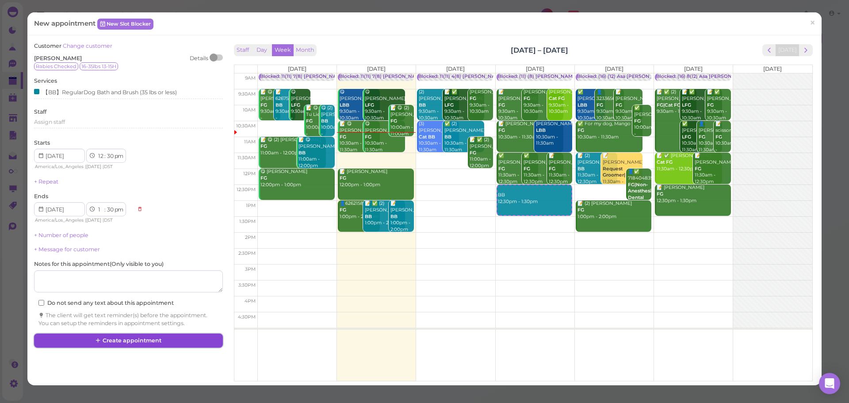
click at [140, 339] on button "Create appointment" at bounding box center [128, 340] width 188 height 14
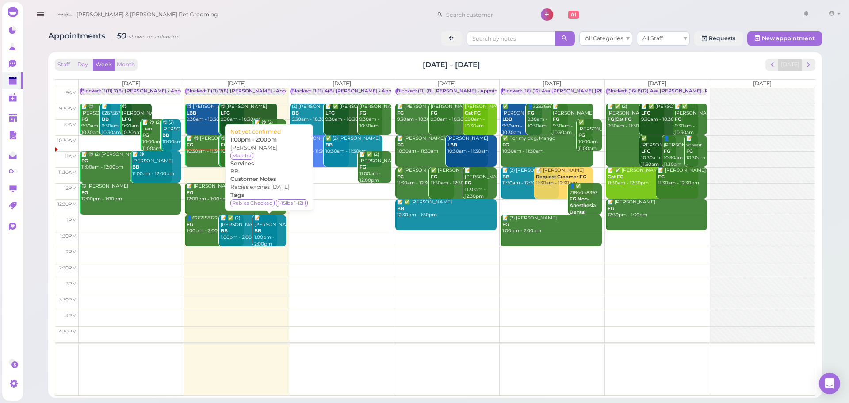
click at [267, 222] on div "📝 Linda Ngo BB 1:00pm - 2:00pm" at bounding box center [270, 231] width 32 height 32
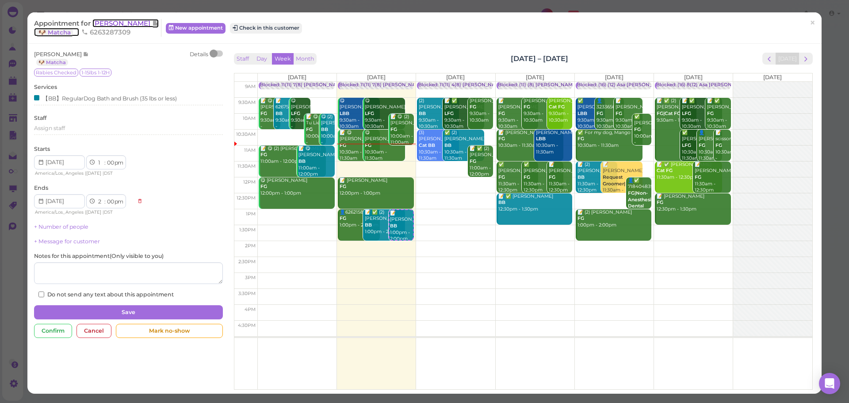
click at [103, 25] on span "[PERSON_NAME]" at bounding box center [122, 23] width 60 height 8
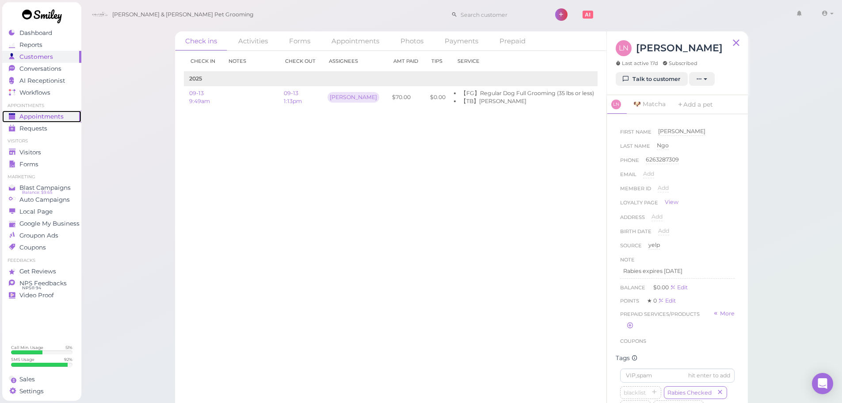
click at [63, 119] on div "Appointments" at bounding box center [41, 117] width 64 height 8
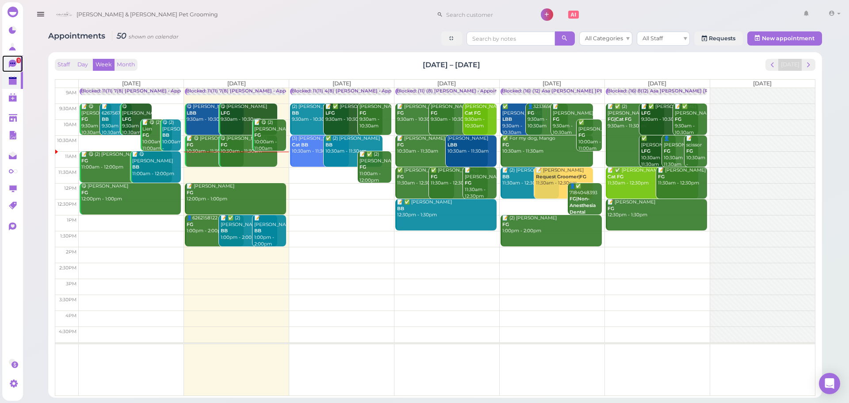
click at [4, 64] on link "1" at bounding box center [12, 63] width 21 height 17
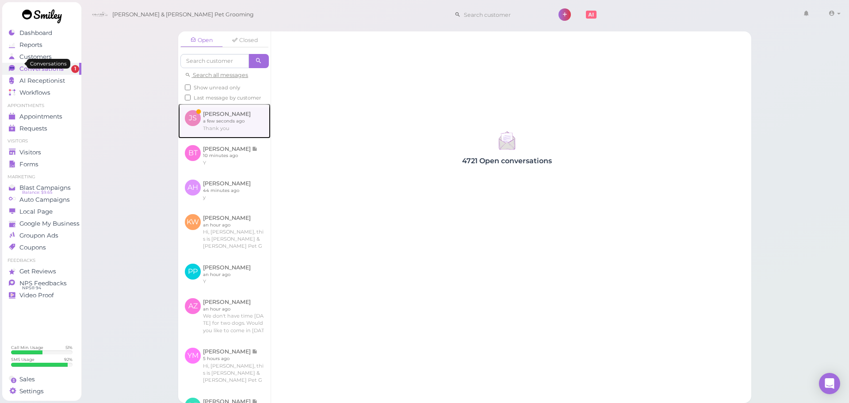
click at [206, 125] on link at bounding box center [224, 120] width 92 height 34
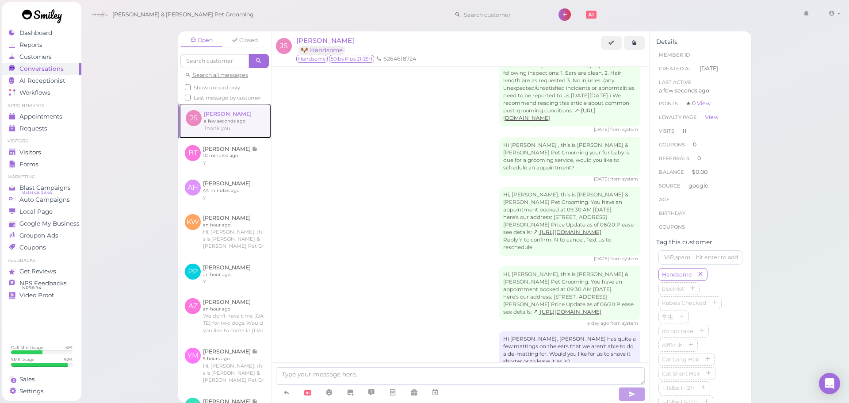
scroll to position [1571, 0]
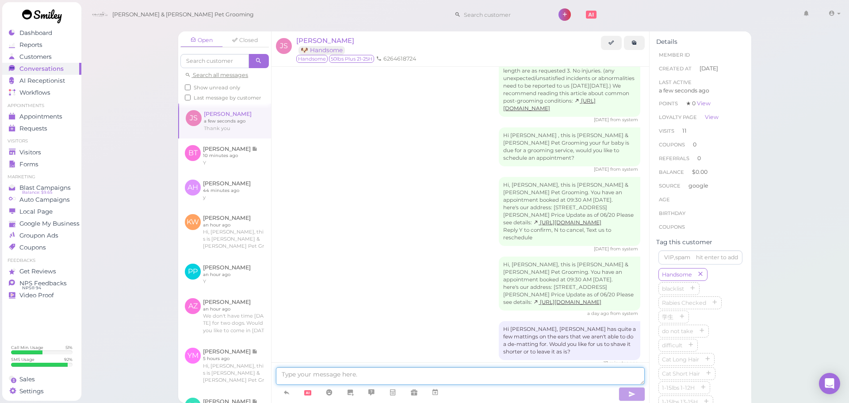
click at [369, 373] on textarea at bounding box center [460, 376] width 369 height 18
type textarea "Got it, I'll let the groomer know"
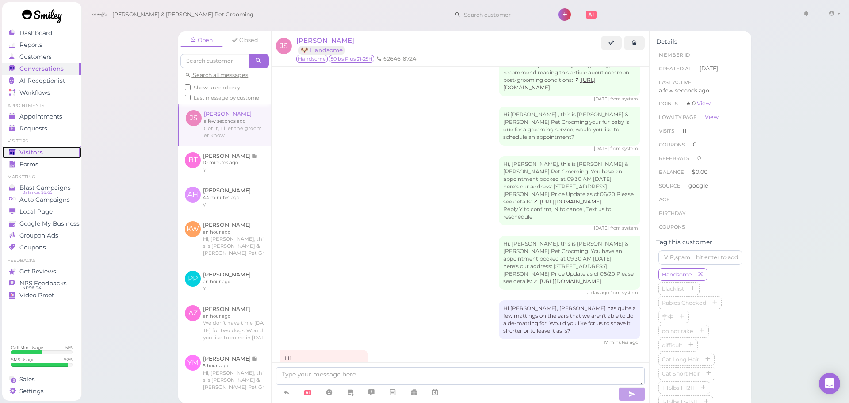
click at [38, 151] on span "Visitors" at bounding box center [30, 152] width 23 height 8
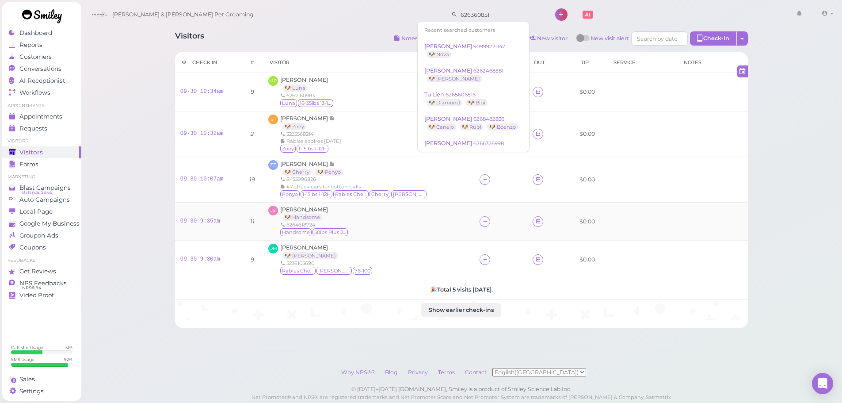
type input "6263608511"
click at [132, 198] on div "Visitors Notes Schedule Reports New visitor New visit alert Check-in Customer c…" at bounding box center [461, 217] width 761 height 434
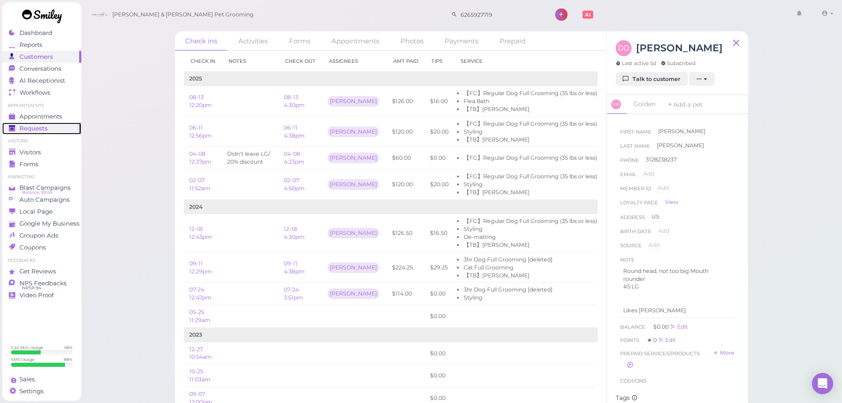
drag, startPoint x: 0, startPoint y: 0, endPoint x: 61, endPoint y: 122, distance: 136.6
click at [61, 122] on link "Requests 0" at bounding box center [41, 128] width 79 height 12
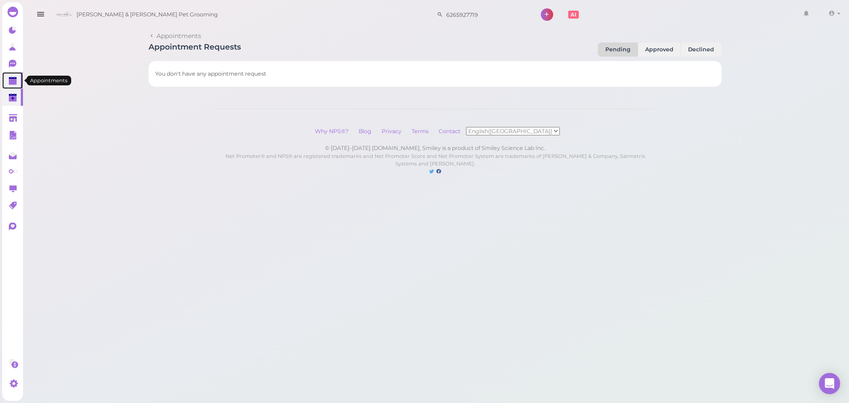
click at [13, 77] on icon at bounding box center [13, 80] width 9 height 9
